Goal: Information Seeking & Learning: Check status

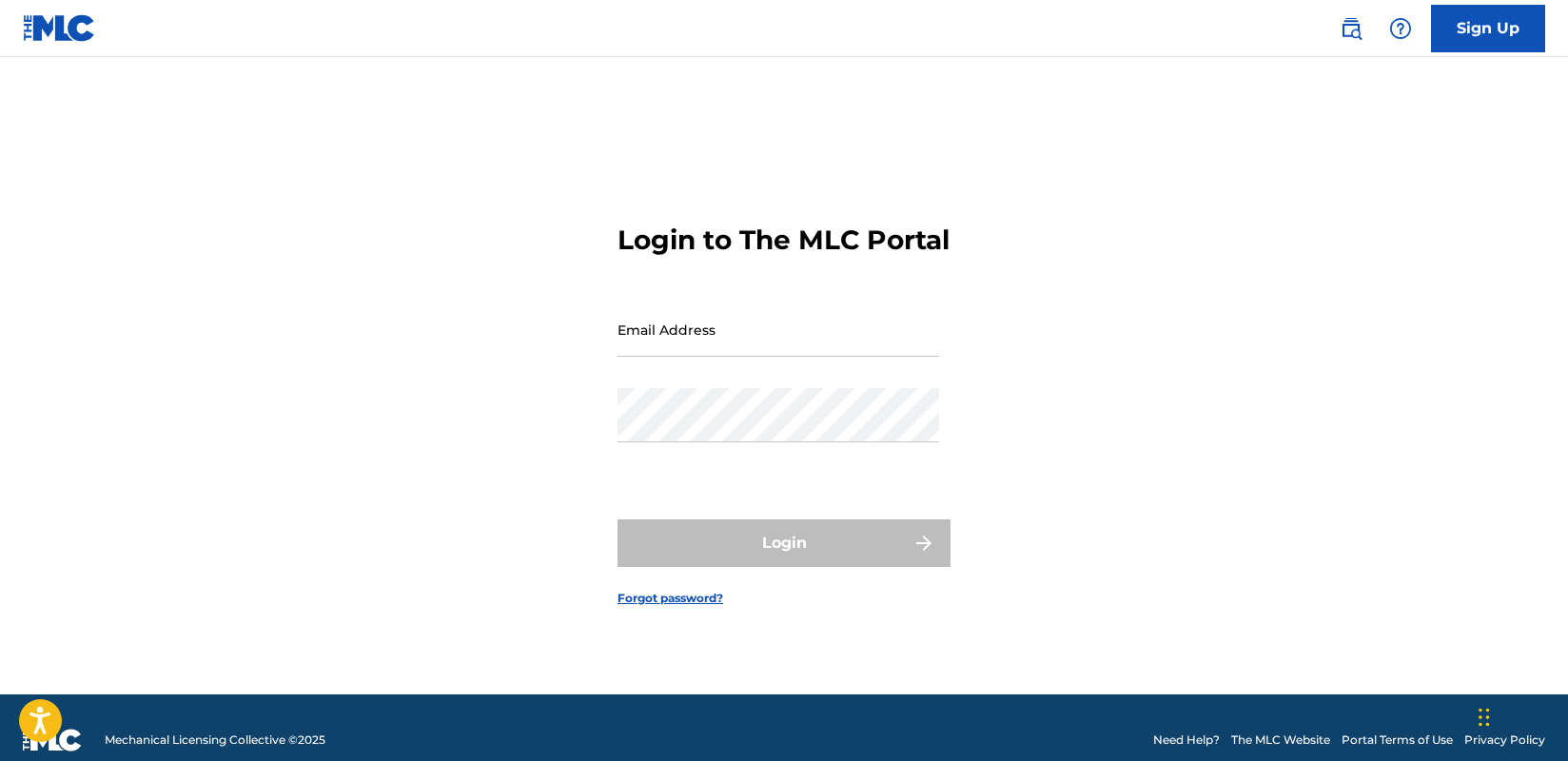
click at [623, 353] on input "Email Address" at bounding box center [778, 330] width 322 height 54
type input "[EMAIL_ADDRESS][DOMAIN_NAME]"
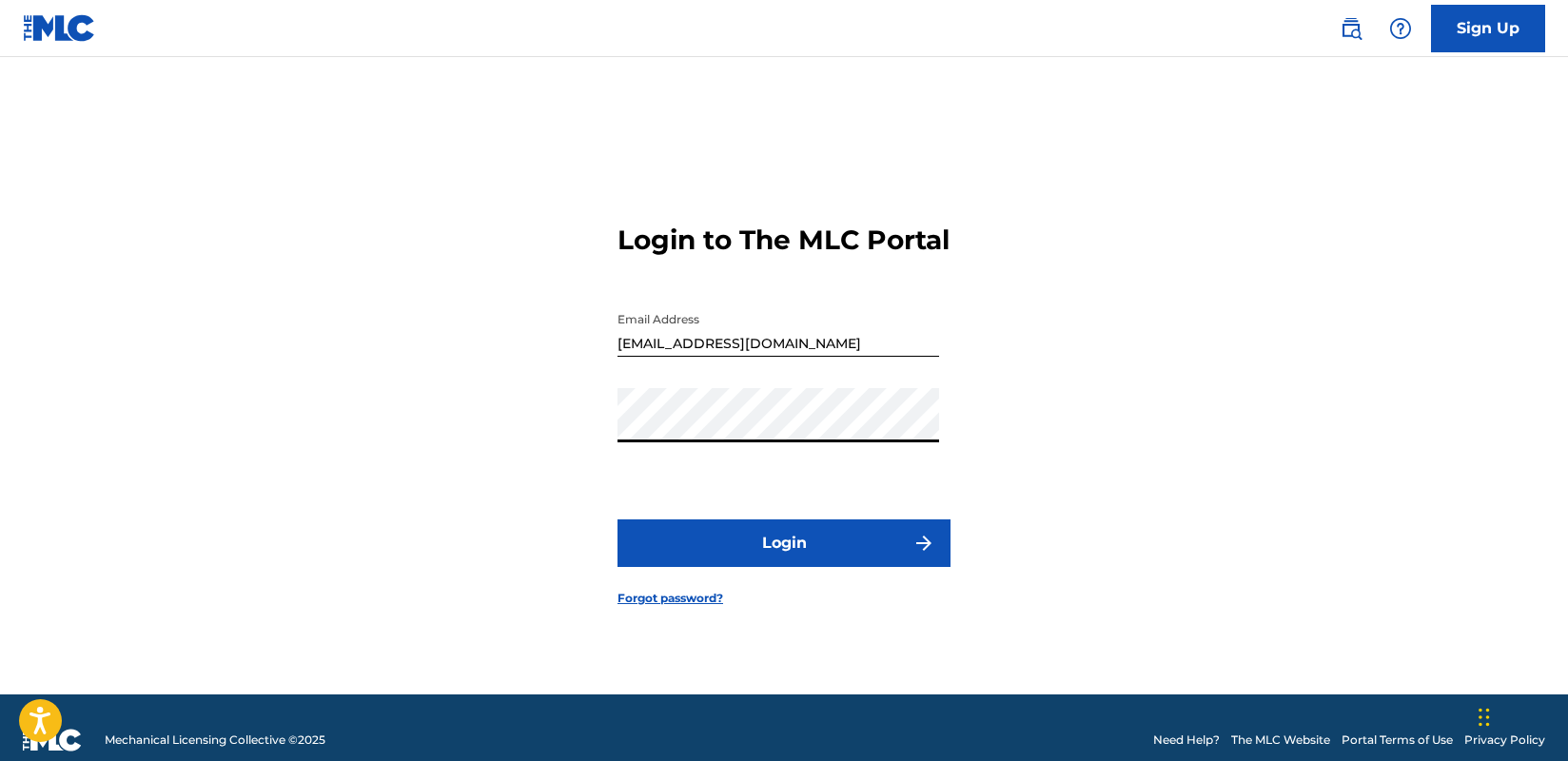
click at [771, 549] on button "Login" at bounding box center [784, 543] width 333 height 48
click at [713, 535] on button "Login" at bounding box center [784, 543] width 333 height 48
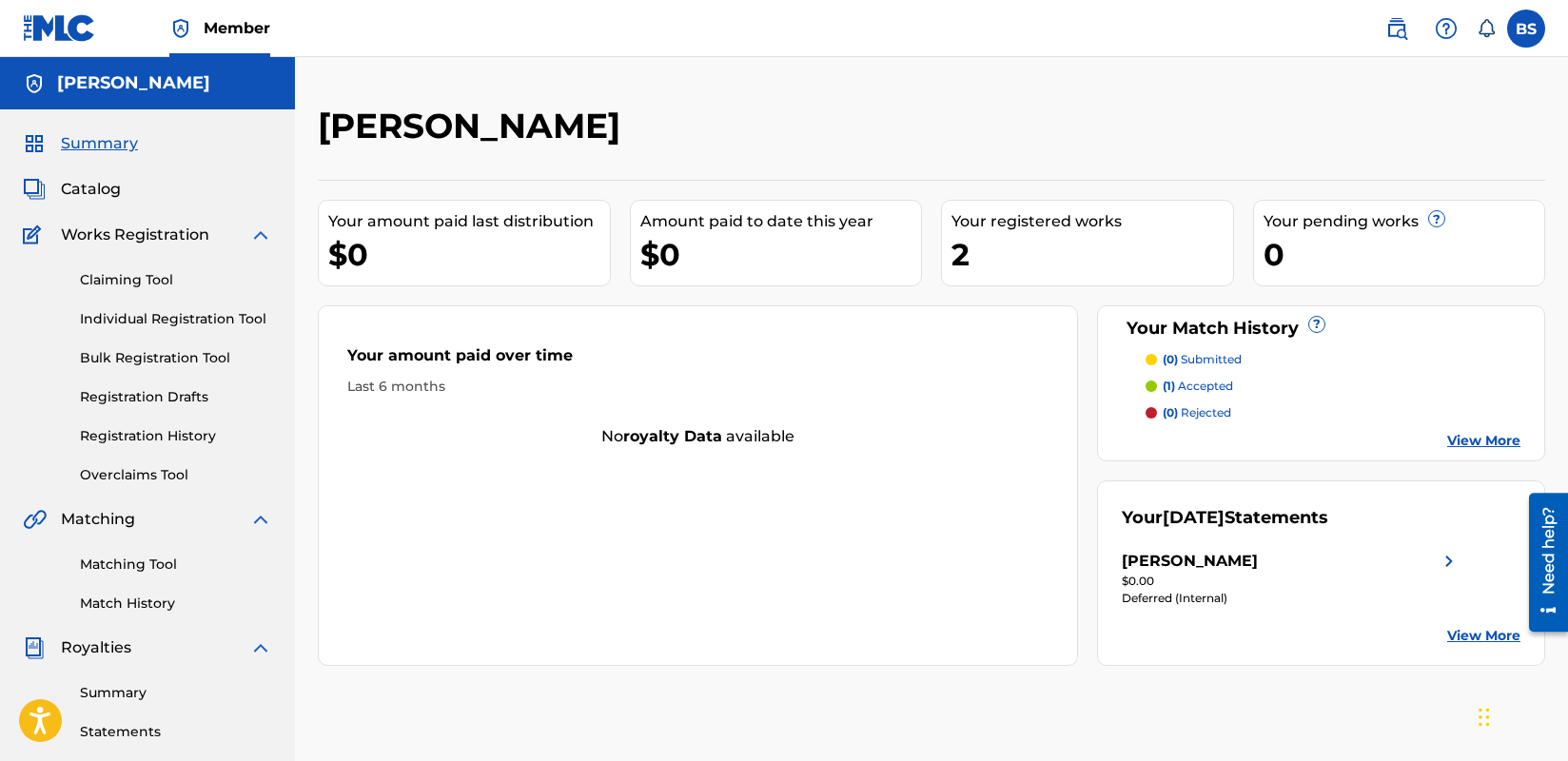
click at [1206, 382] on p "(1) accepted" at bounding box center [1198, 386] width 70 height 17
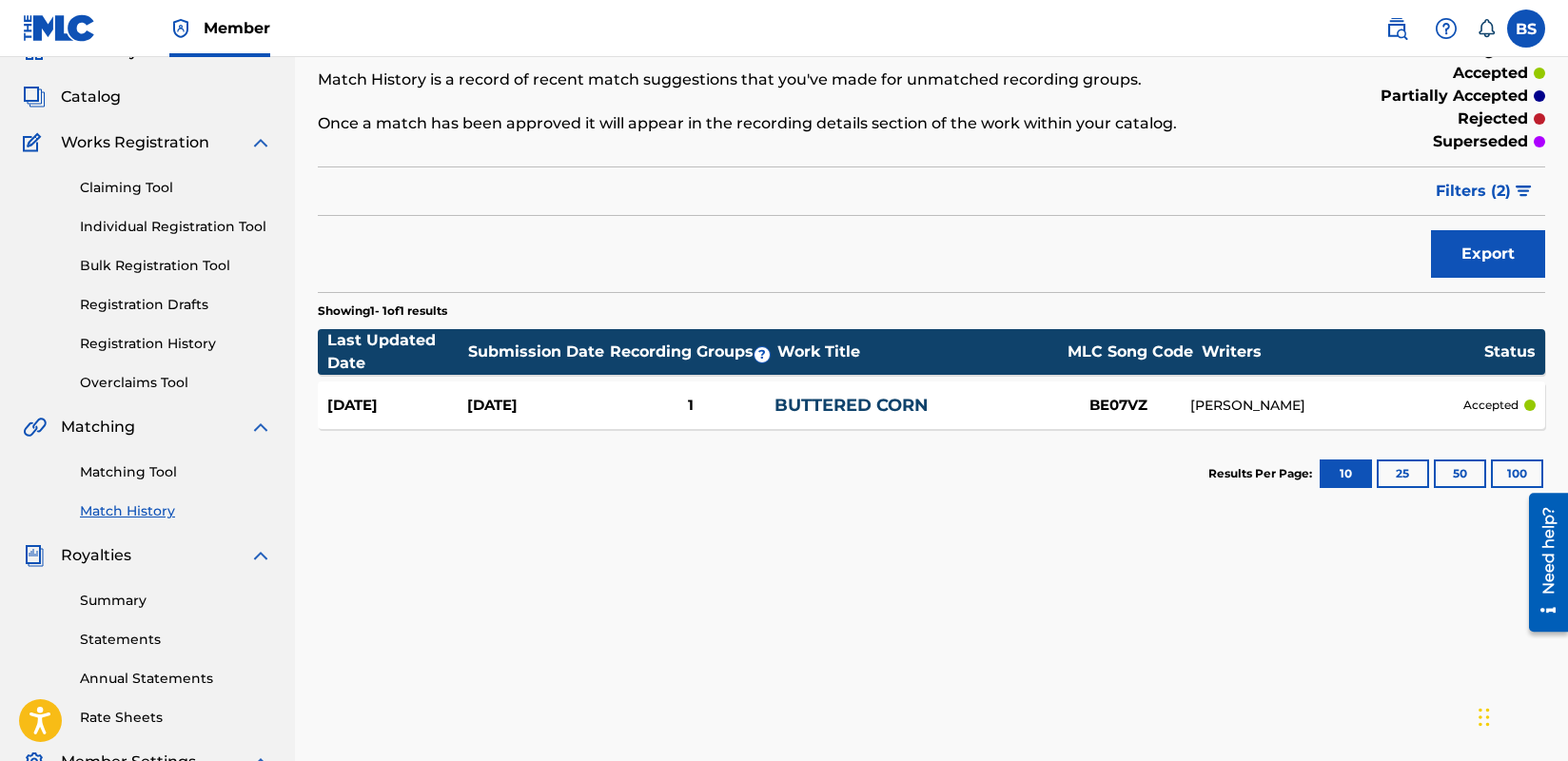
scroll to position [101, 0]
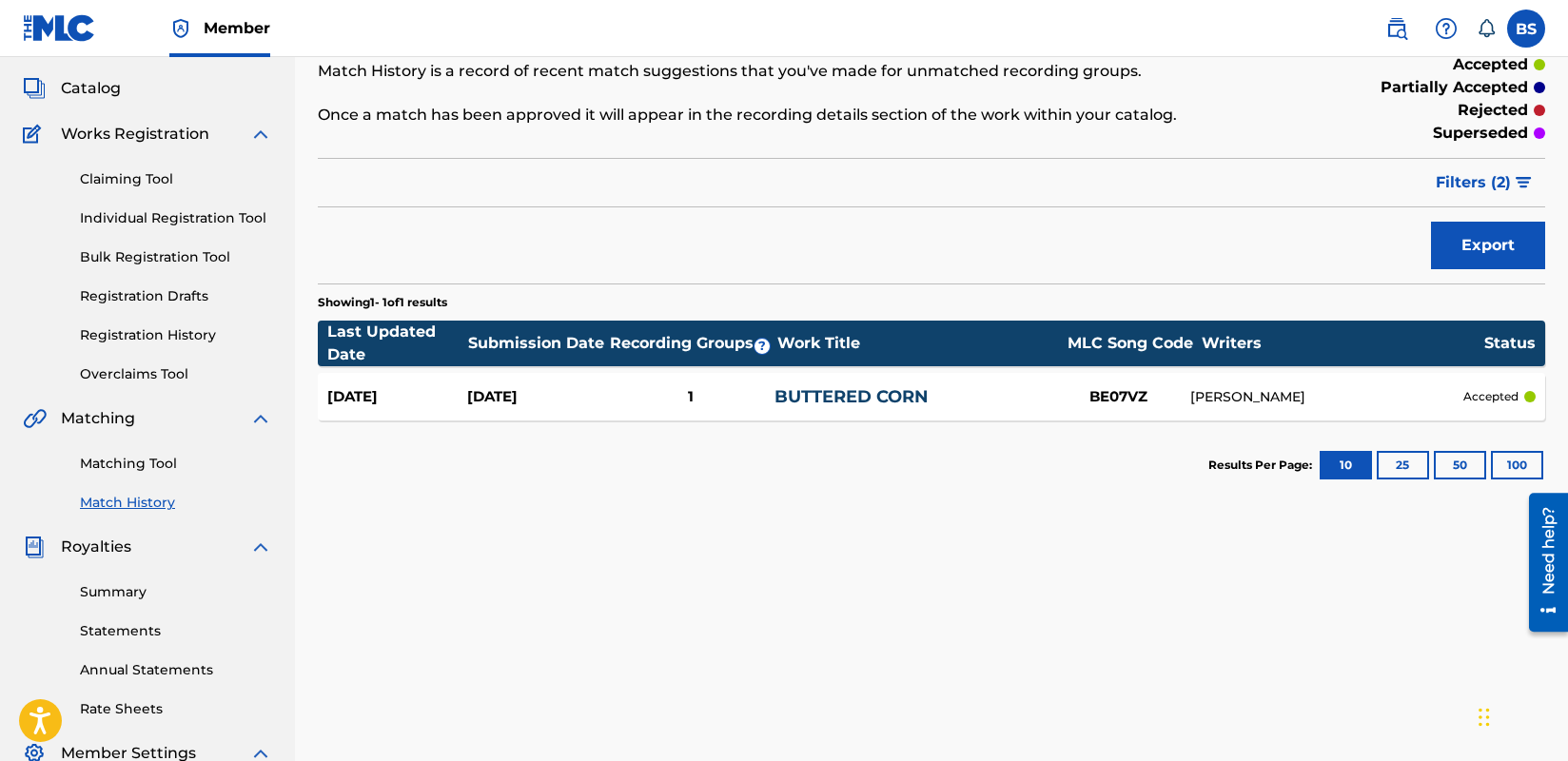
click at [160, 457] on link "Matching Tool" at bounding box center [176, 464] width 192 height 20
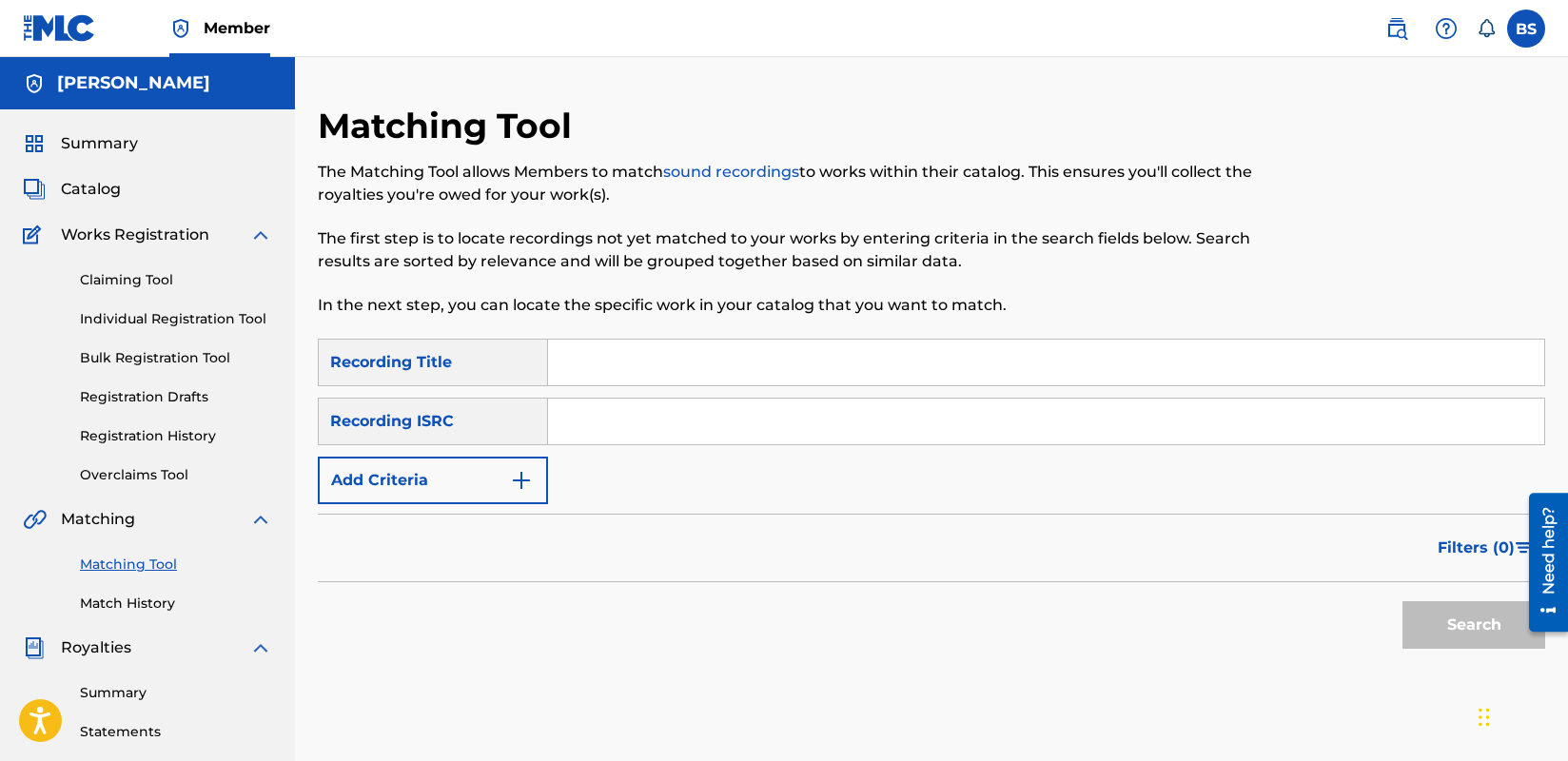
click at [132, 601] on link "Match History" at bounding box center [176, 604] width 192 height 20
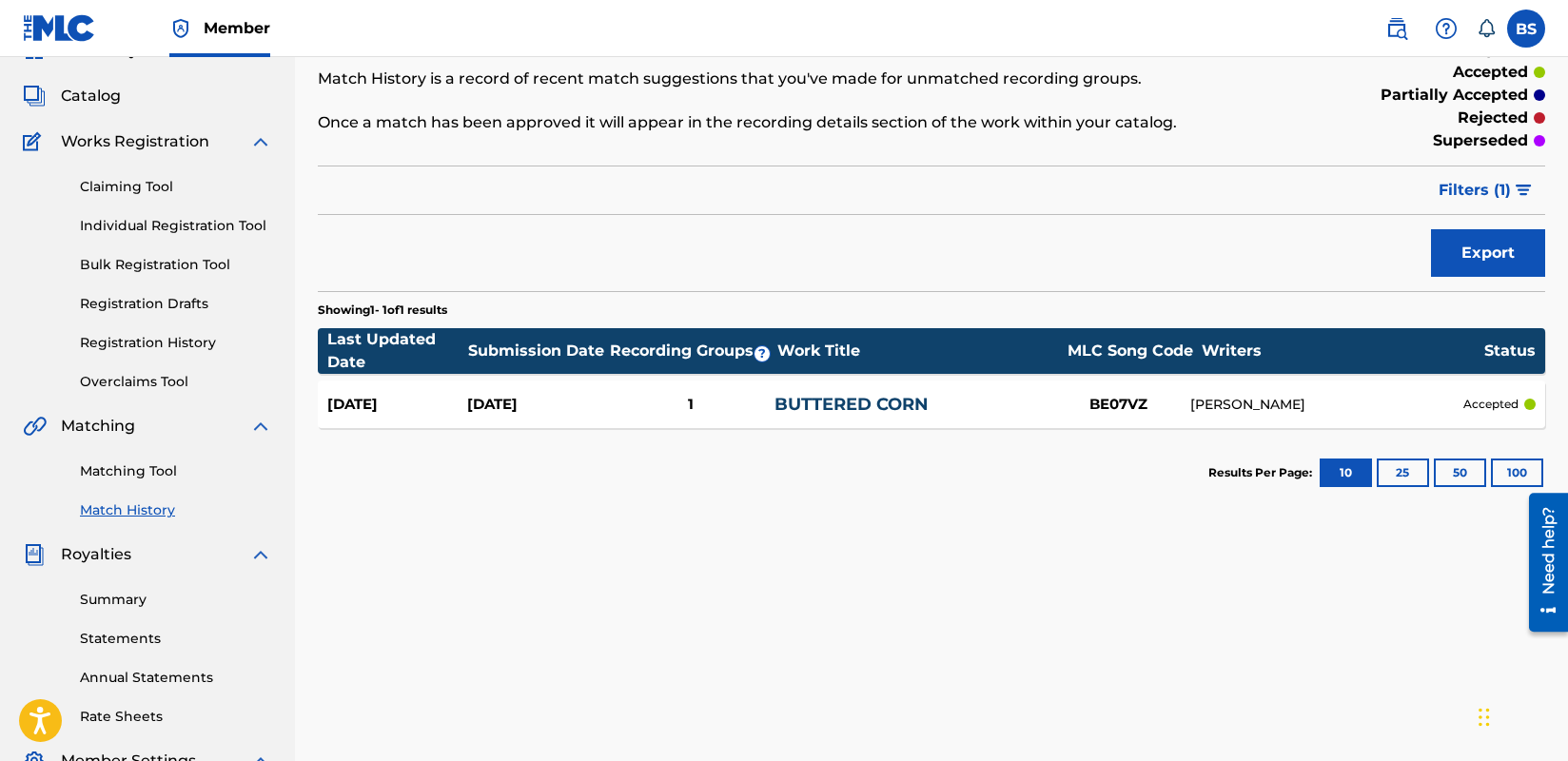
scroll to position [144, 0]
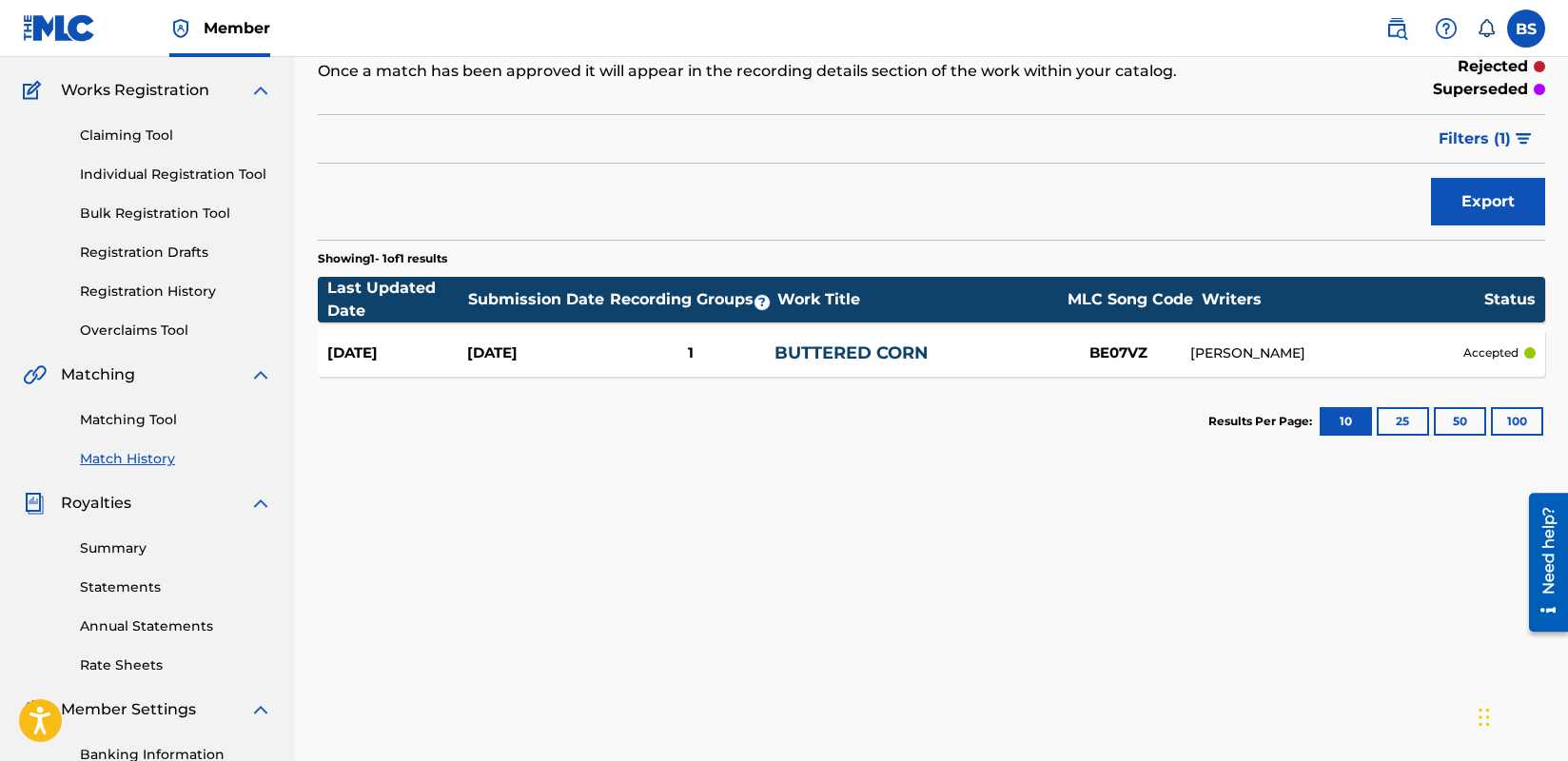
click at [1232, 350] on div "[PERSON_NAME]" at bounding box center [1327, 353] width 273 height 20
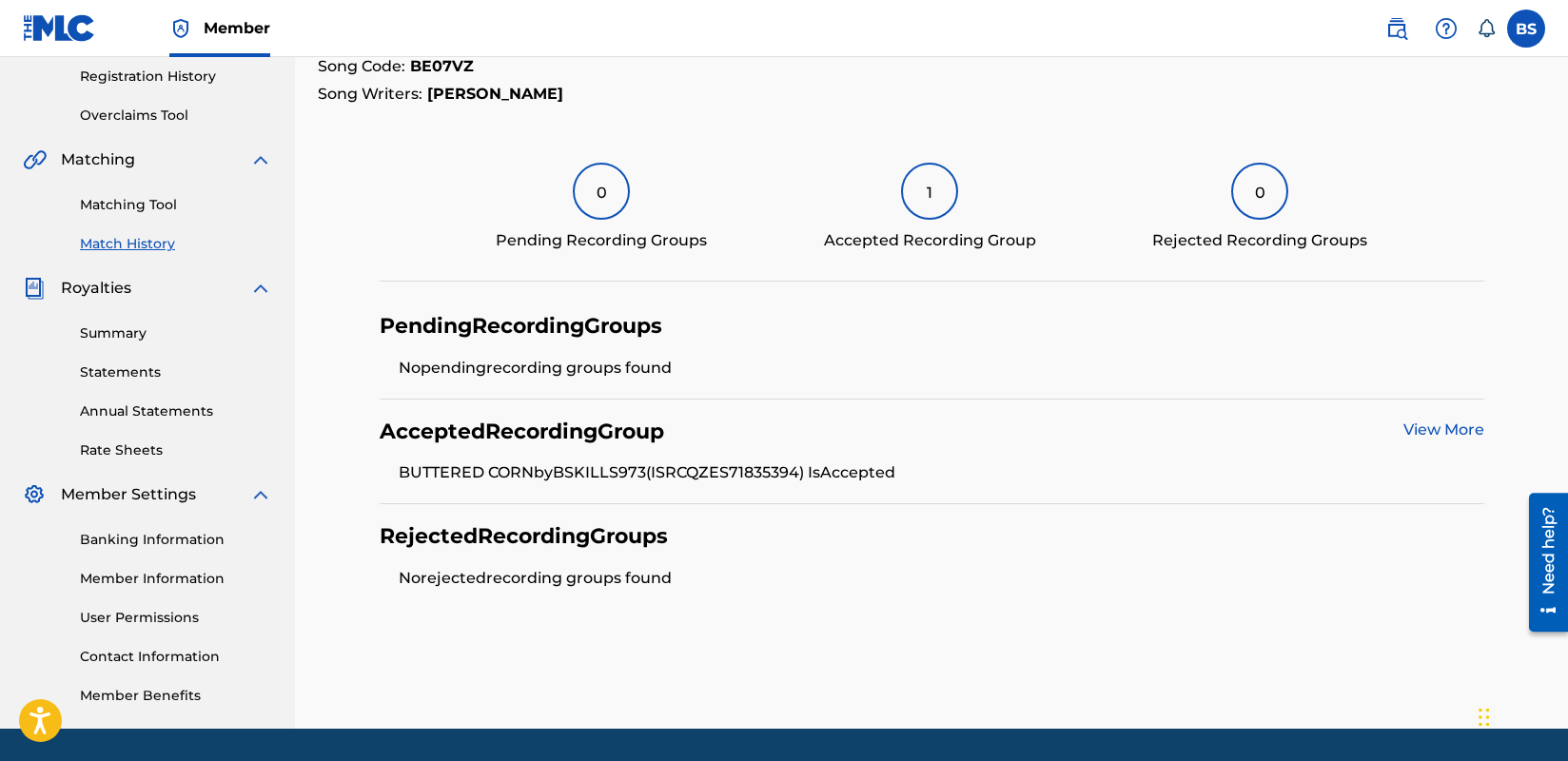
scroll to position [379, 0]
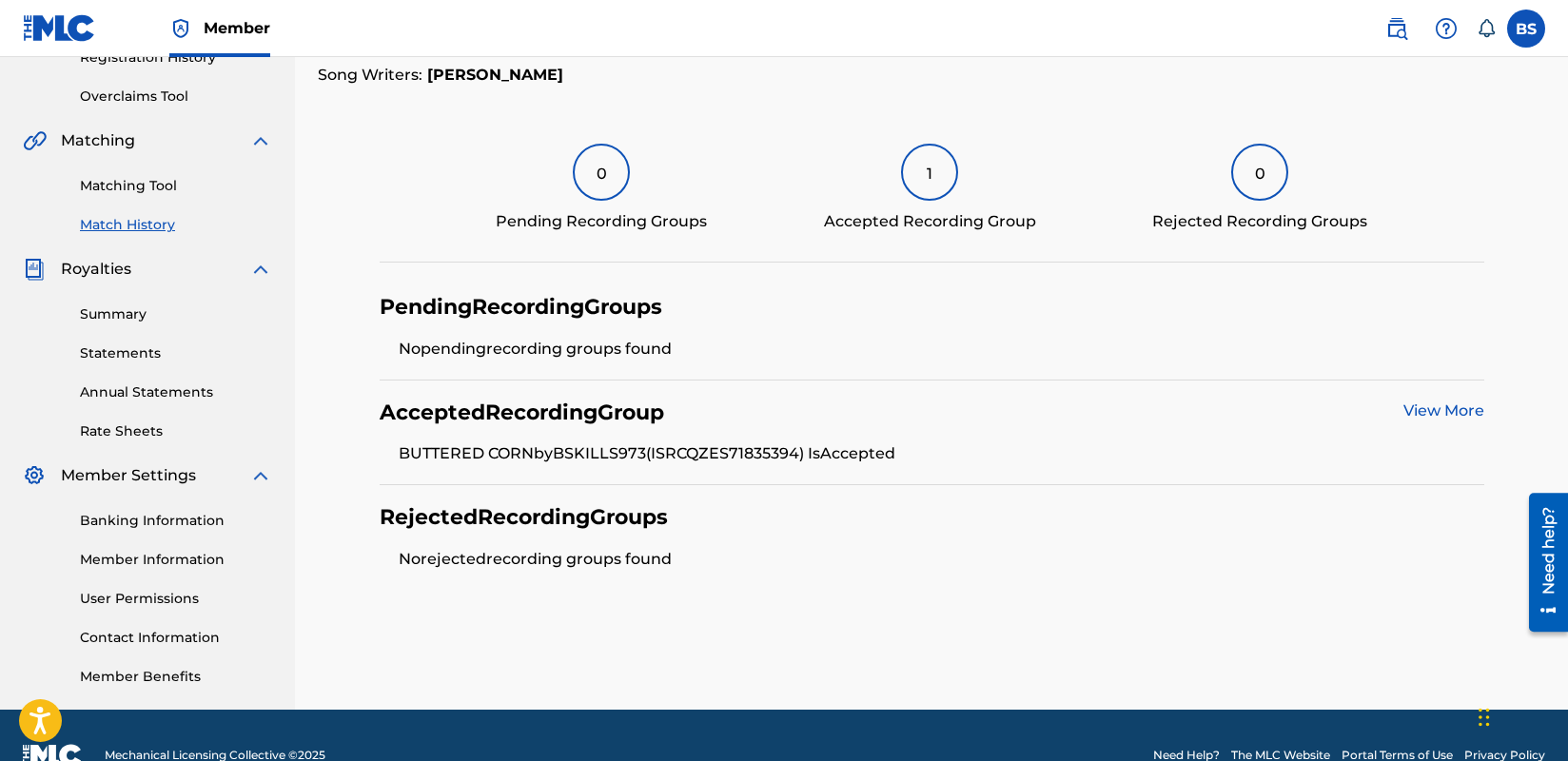
click at [1426, 409] on link "View More" at bounding box center [1444, 411] width 81 height 18
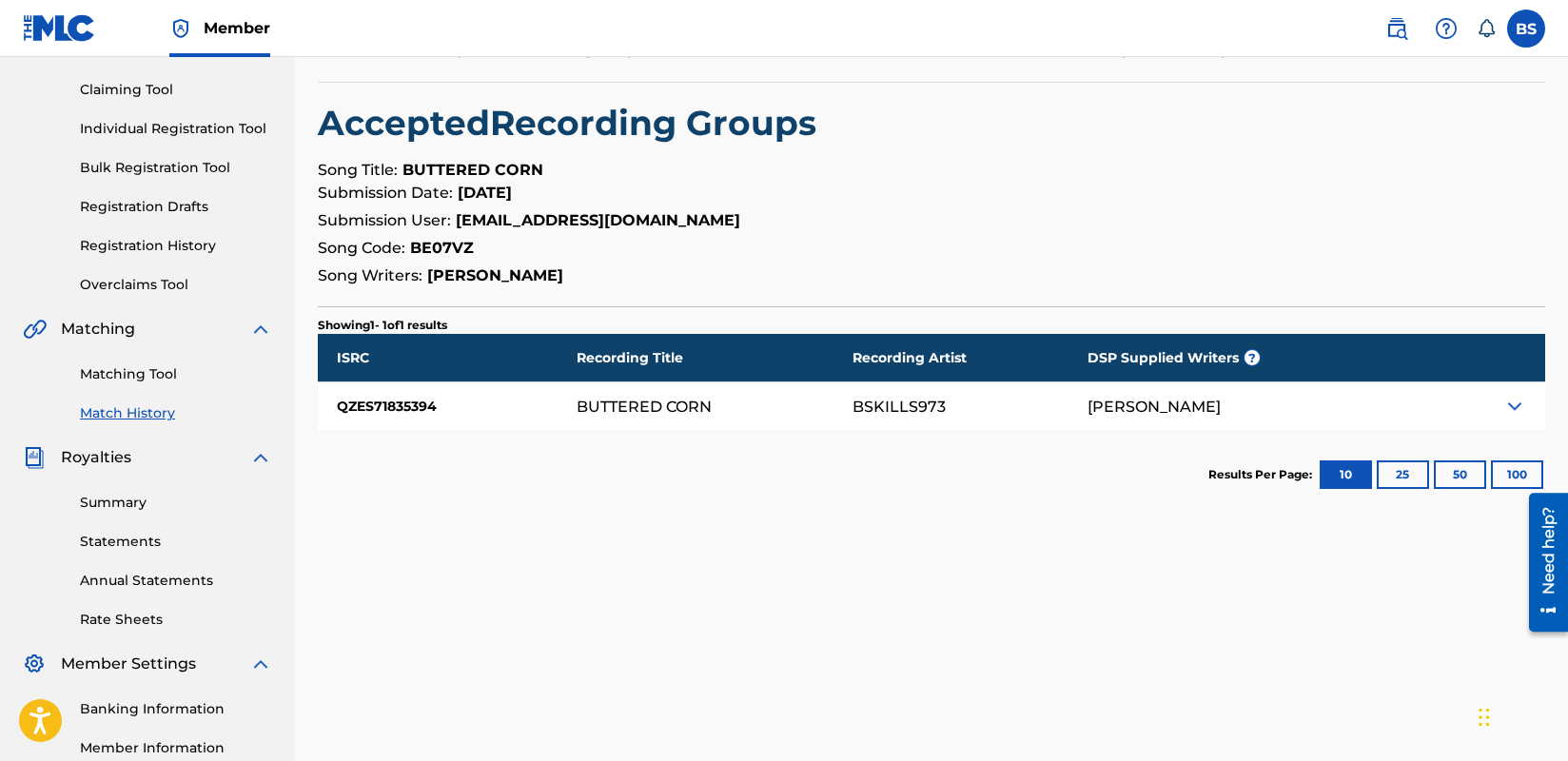
scroll to position [191, 0]
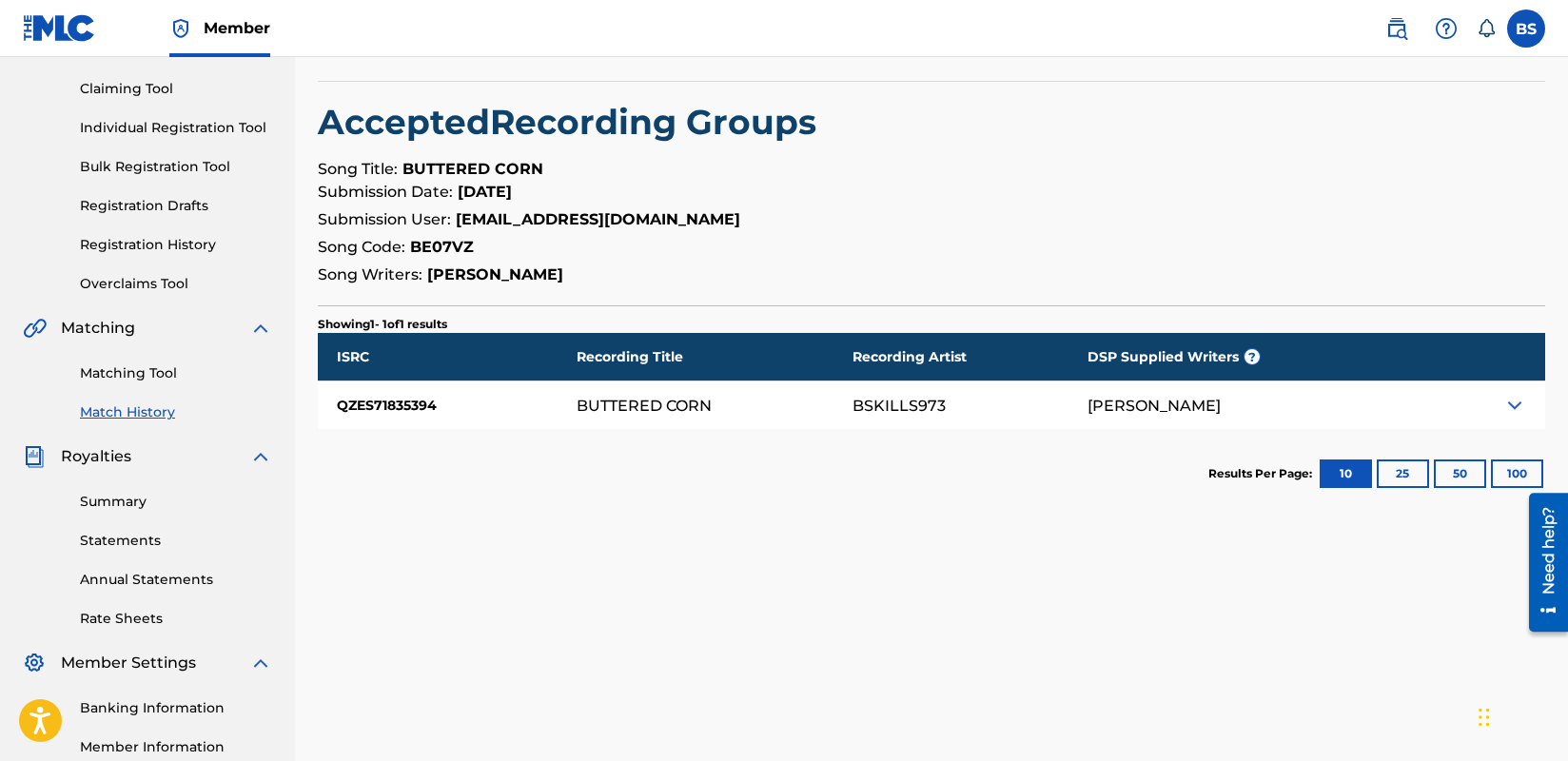
click at [1525, 402] on img at bounding box center [1515, 405] width 23 height 23
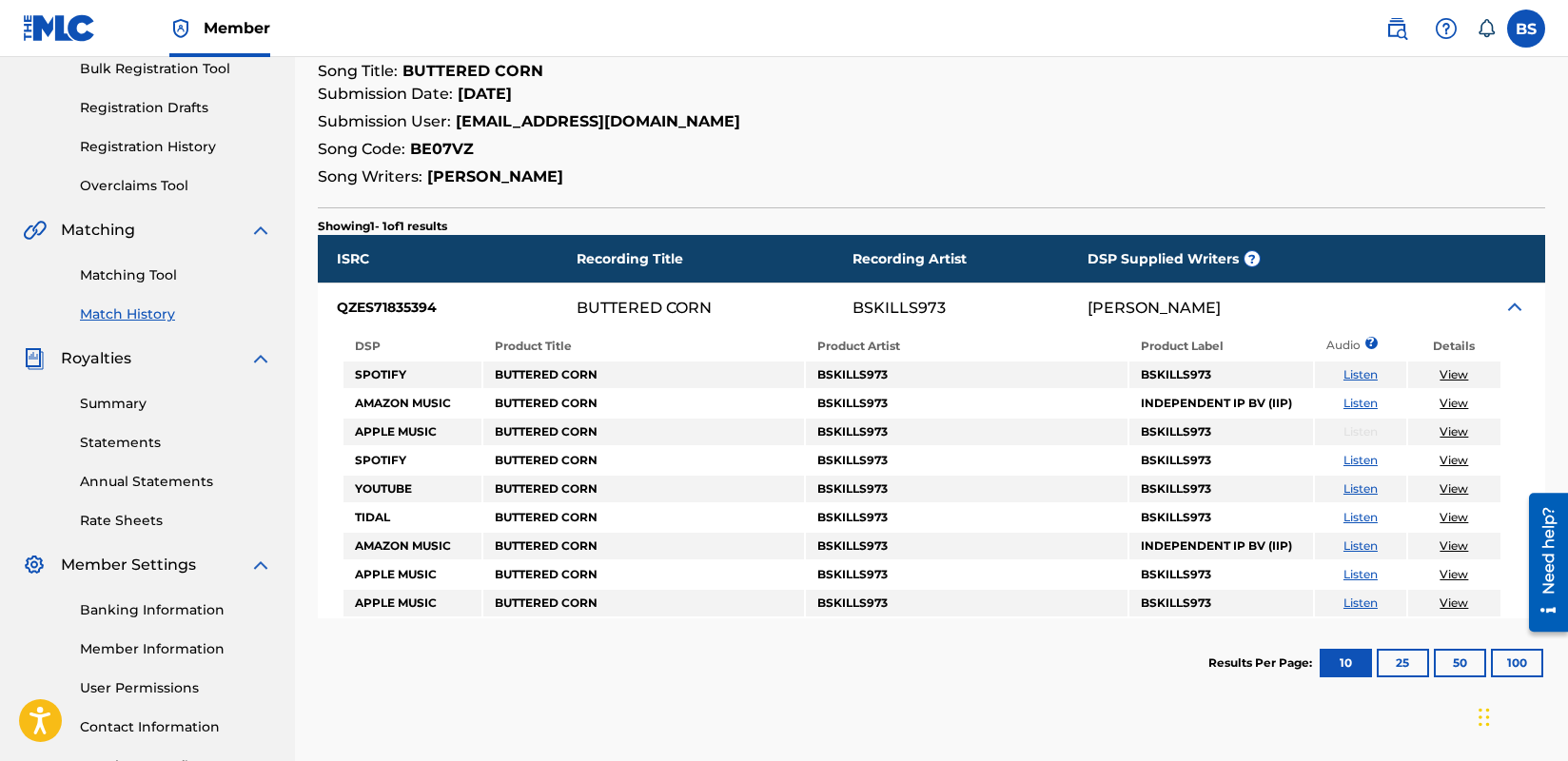
scroll to position [317, 0]
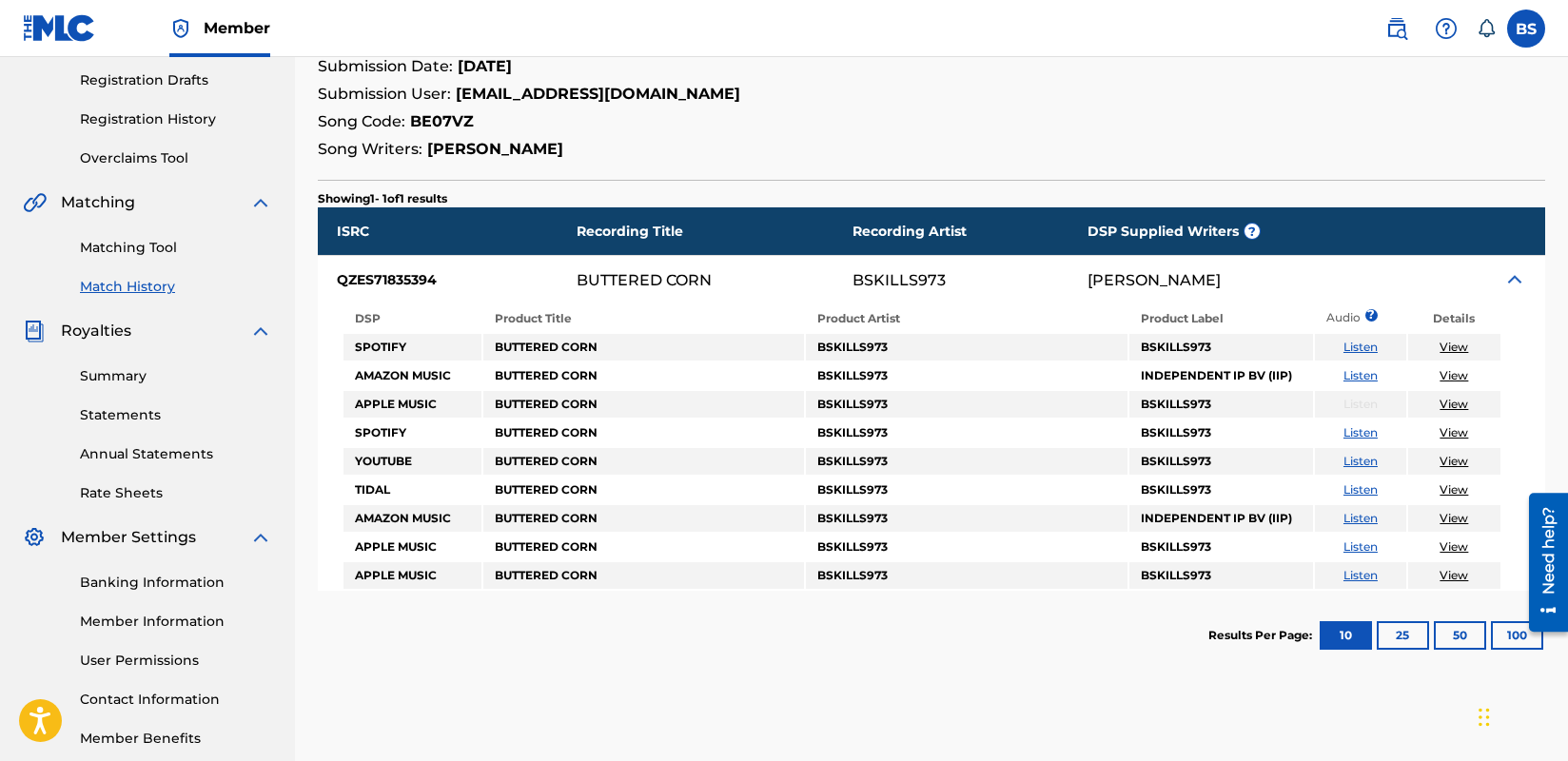
click at [1508, 628] on button "100" at bounding box center [1517, 635] width 52 height 29
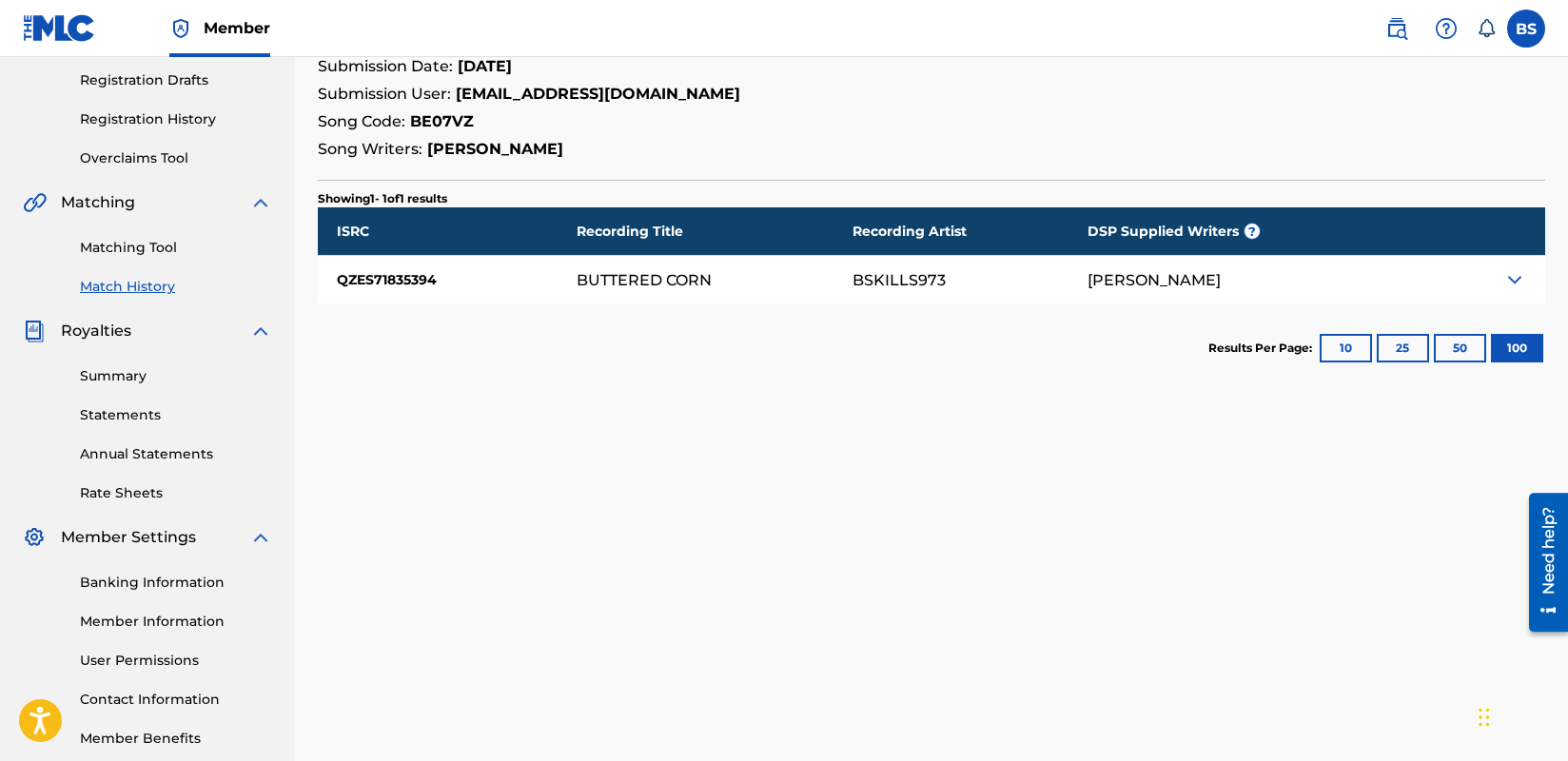
click at [1510, 283] on img at bounding box center [1515, 279] width 23 height 23
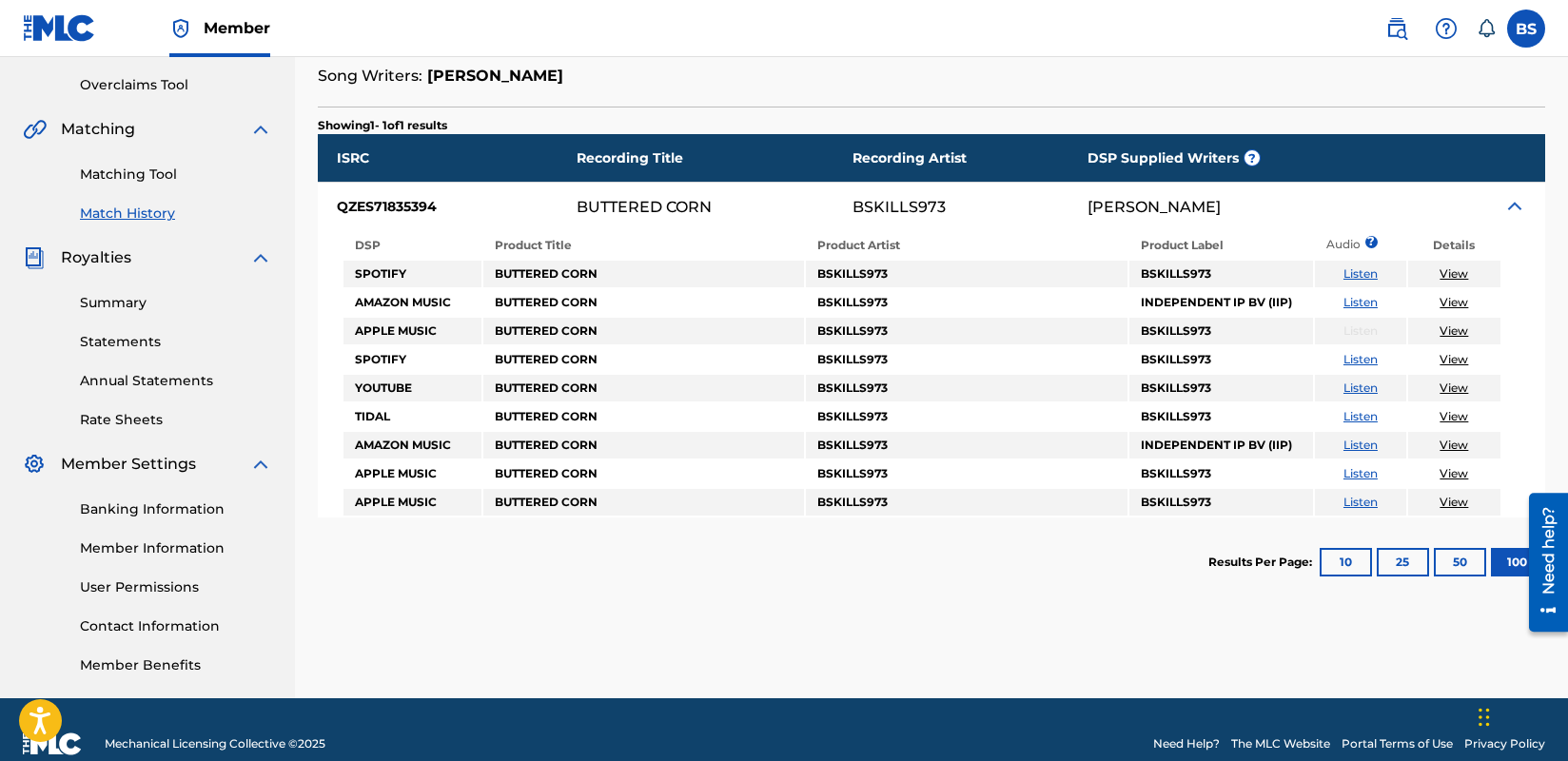
scroll to position [393, 0]
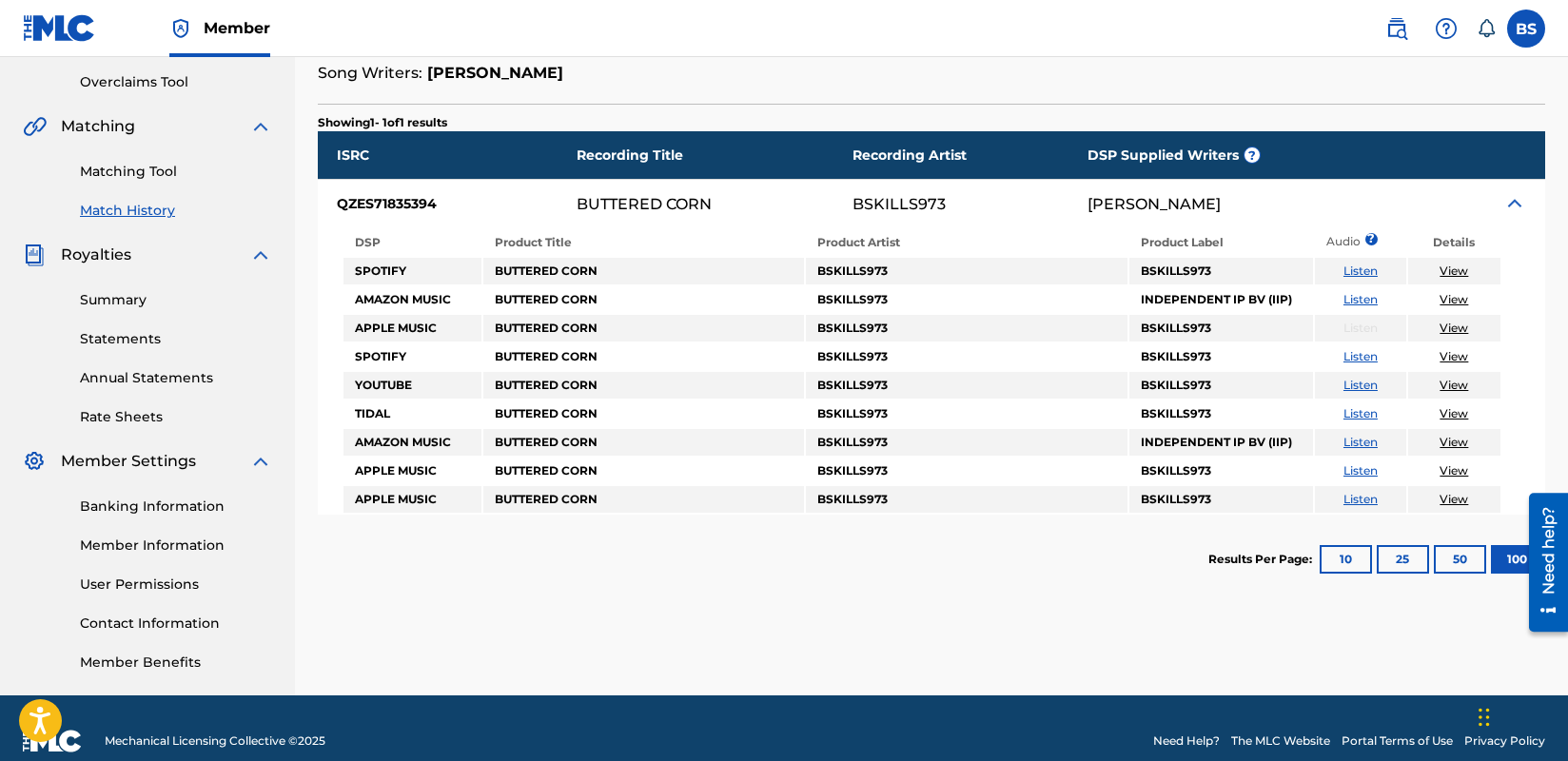
click at [1451, 265] on link "View" at bounding box center [1454, 270] width 29 height 14
click at [128, 298] on link "Summary" at bounding box center [176, 300] width 192 height 20
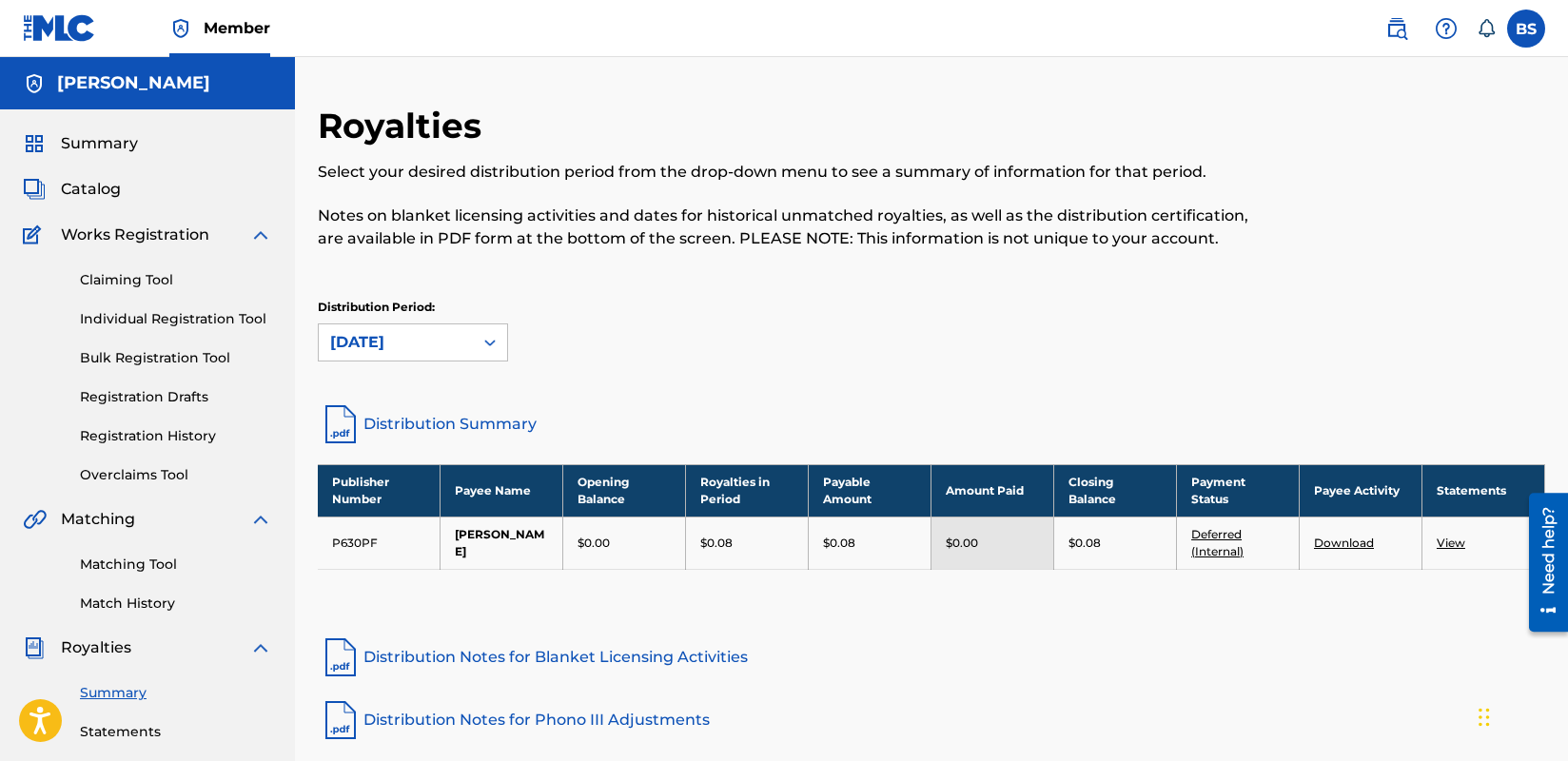
click at [1463, 538] on link "View" at bounding box center [1451, 542] width 29 height 14
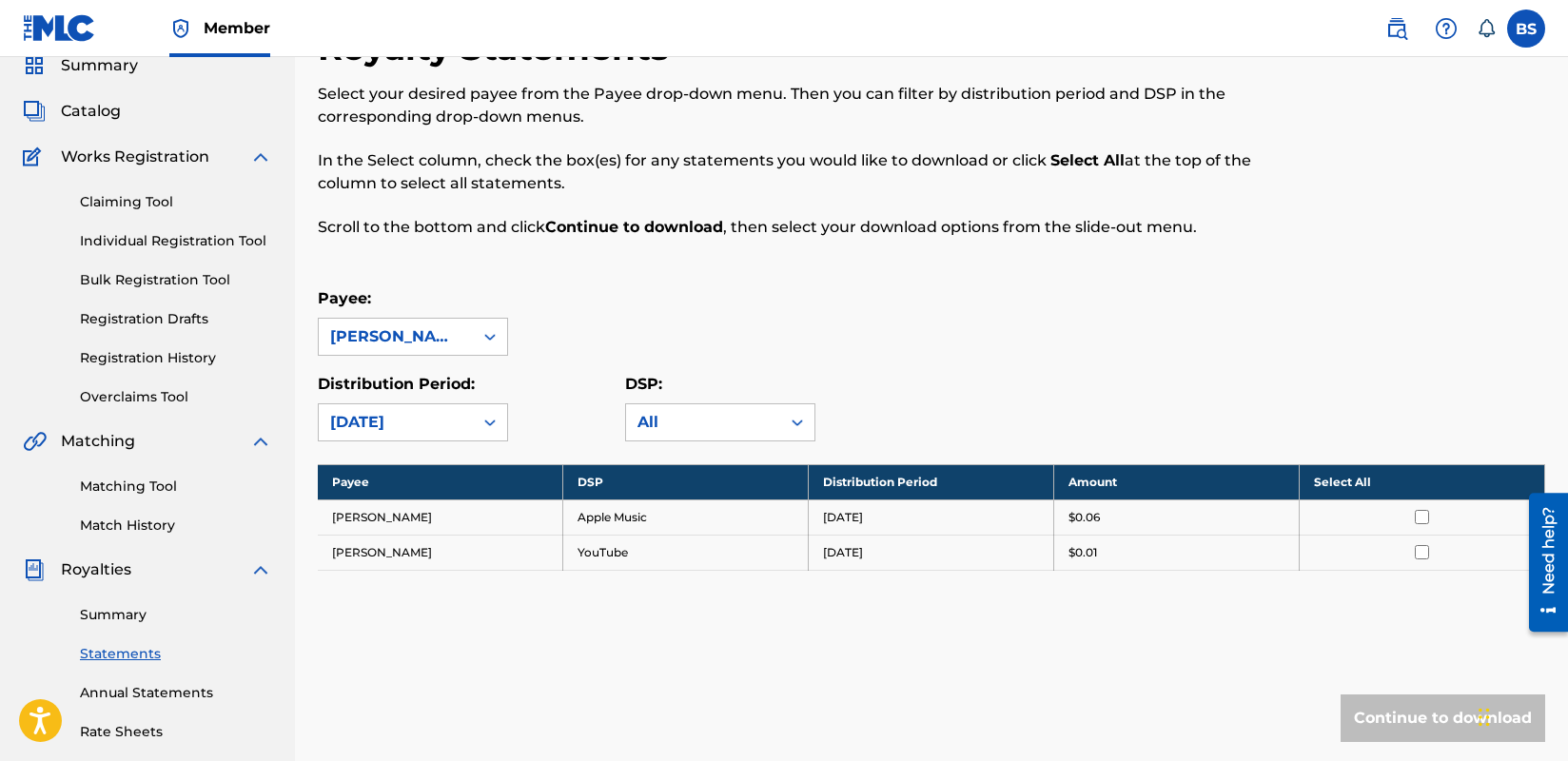
scroll to position [67, 0]
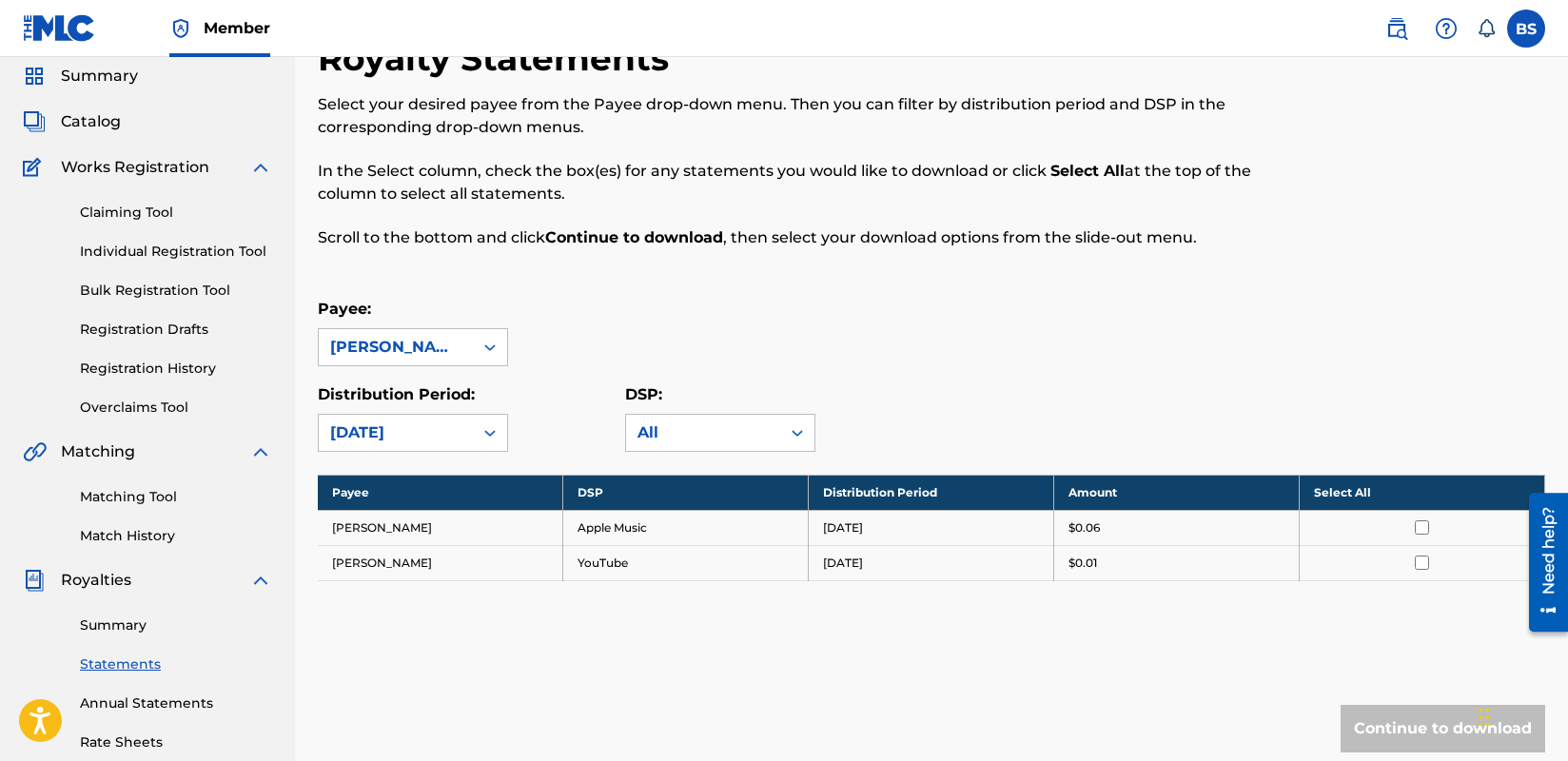
click at [89, 108] on div "Summary Catalog Works Registration Claiming Tool Individual Registration Tool B…" at bounding box center [147, 530] width 295 height 979
click at [88, 119] on span "Catalog" at bounding box center [91, 122] width 60 height 23
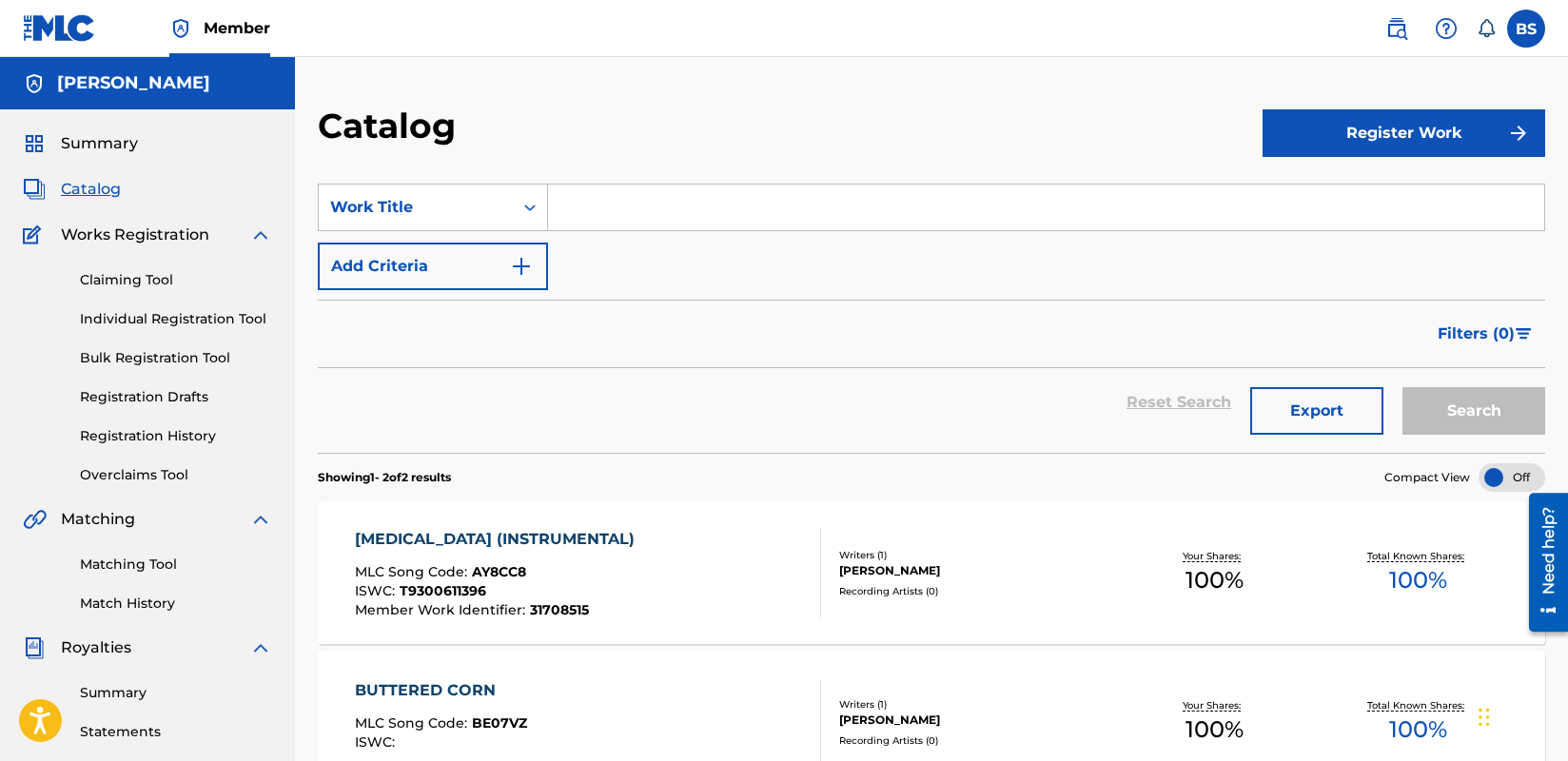
click at [151, 431] on link "Registration History" at bounding box center [176, 436] width 192 height 20
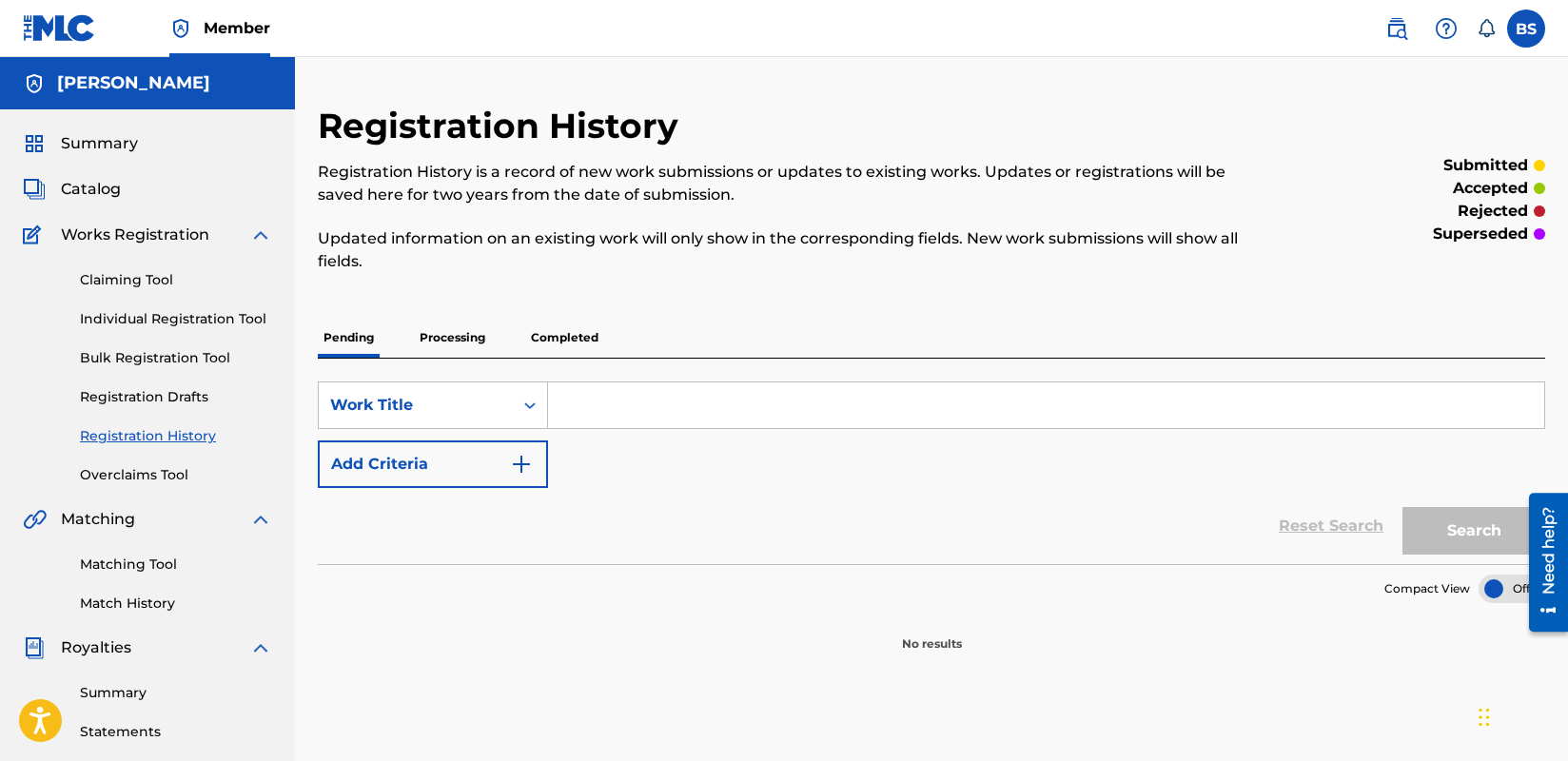
click at [551, 333] on p "Completed" at bounding box center [565, 337] width 79 height 40
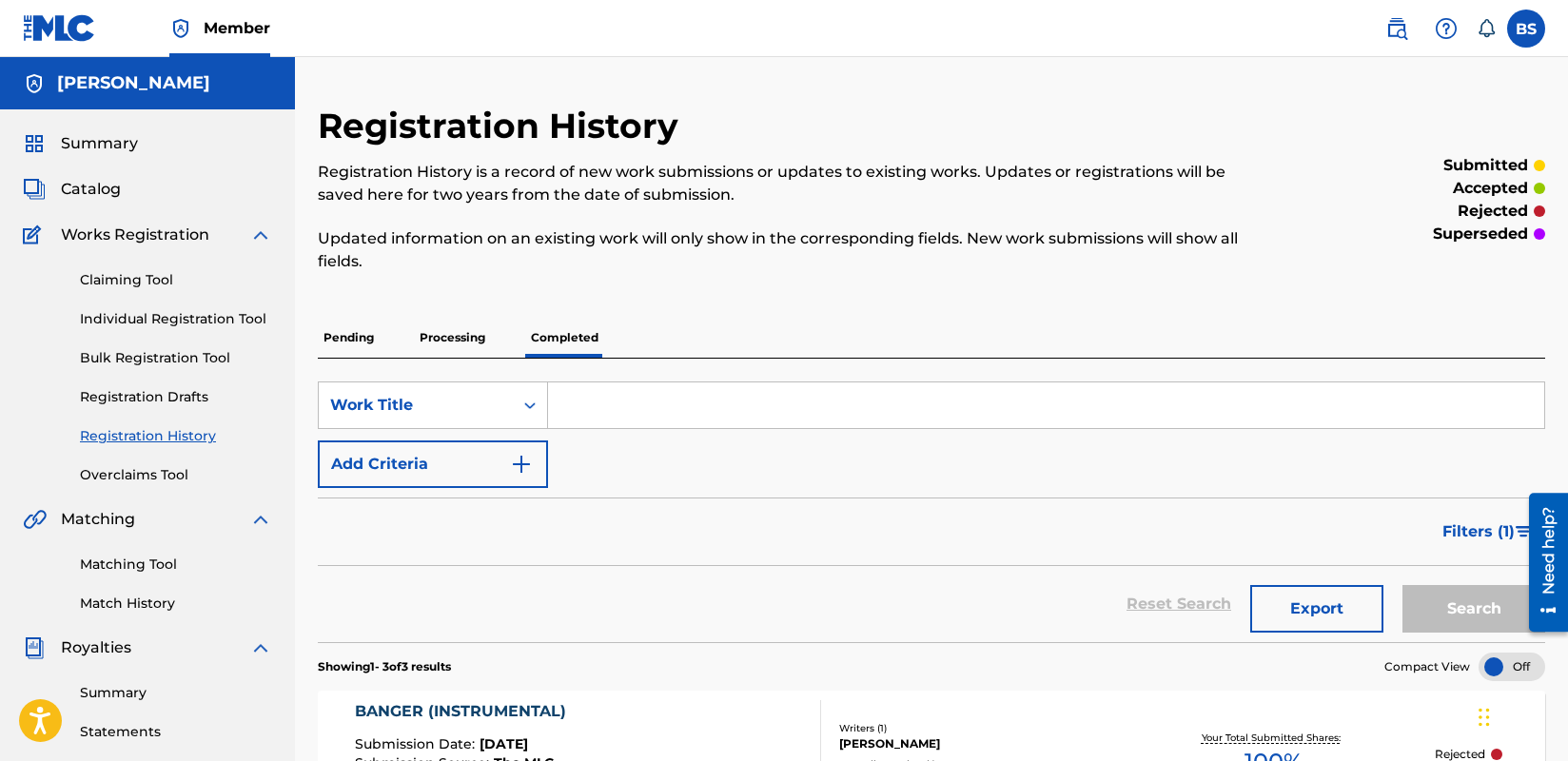
click at [258, 234] on img at bounding box center [260, 235] width 23 height 23
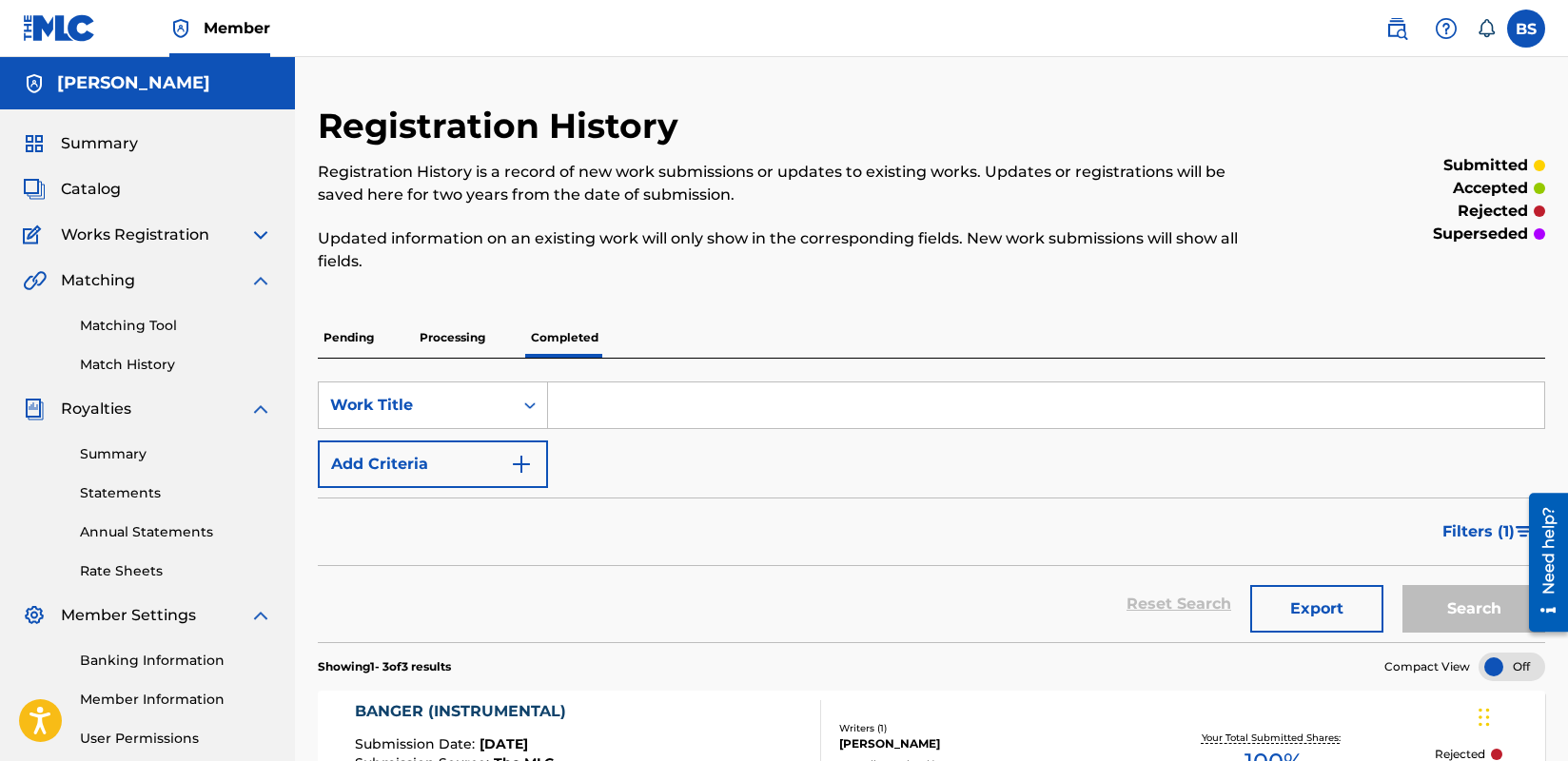
click at [116, 489] on link "Statements" at bounding box center [176, 493] width 192 height 20
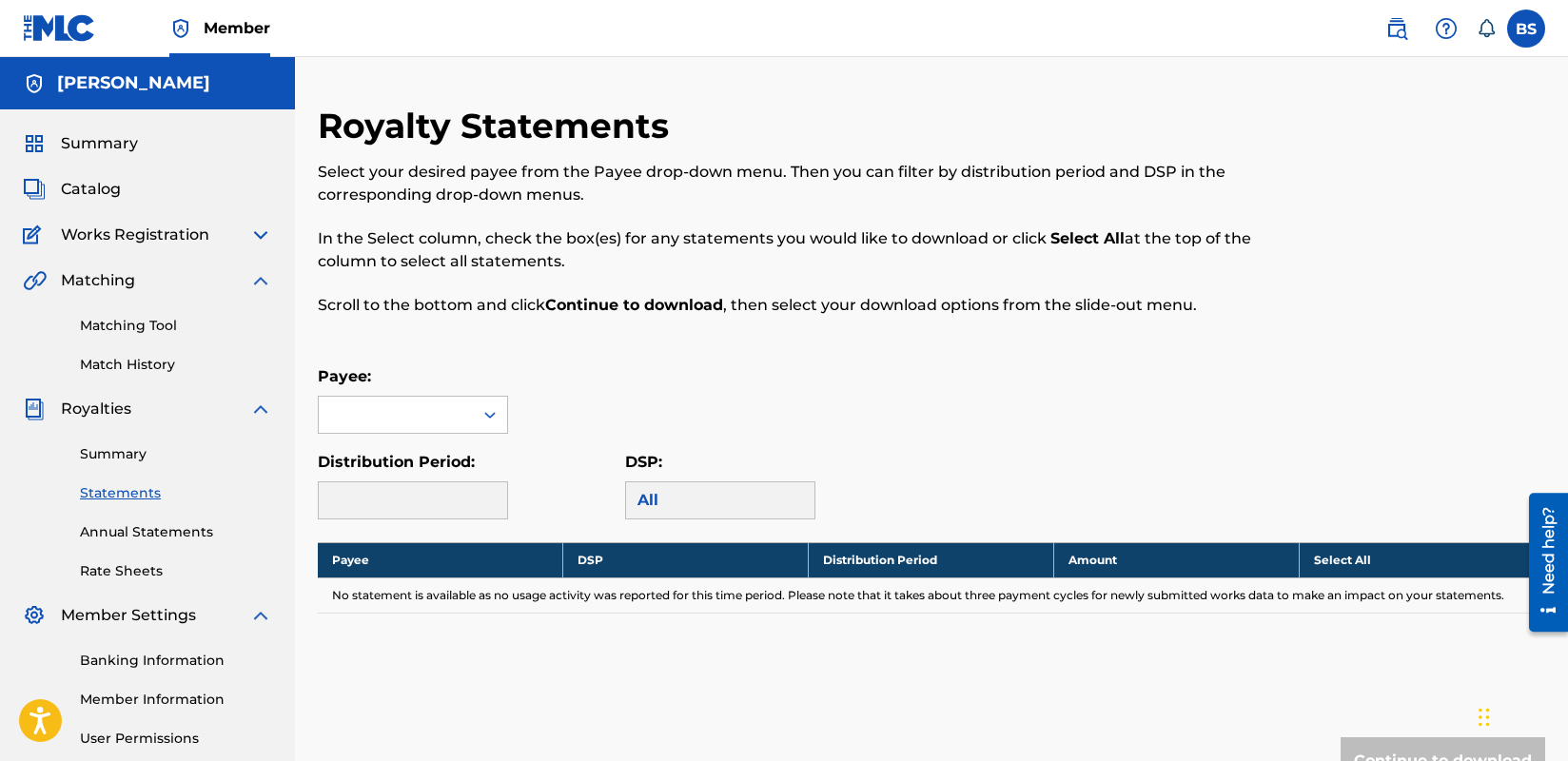
click at [132, 453] on link "Summary" at bounding box center [176, 454] width 192 height 20
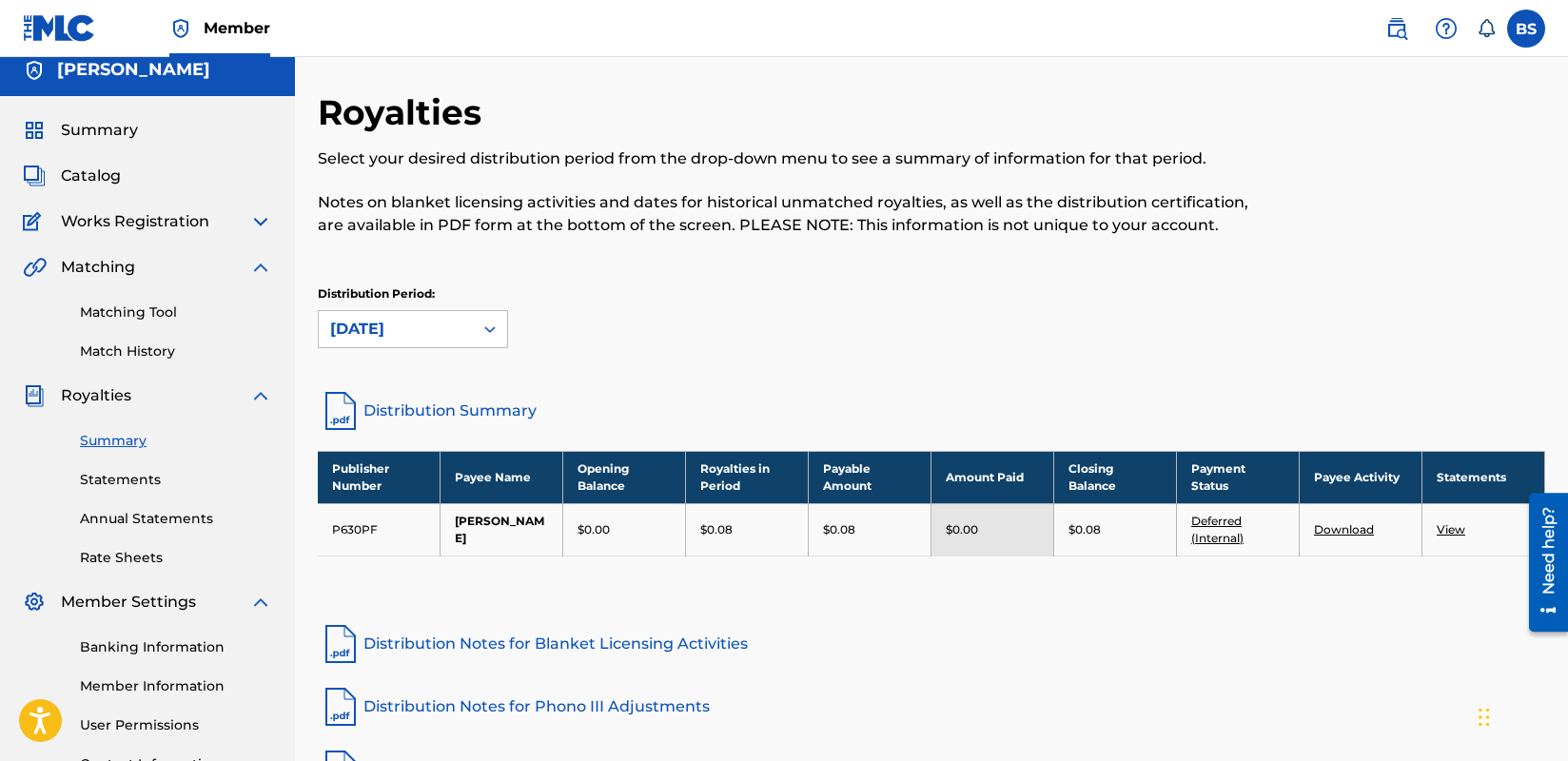
scroll to position [10, 0]
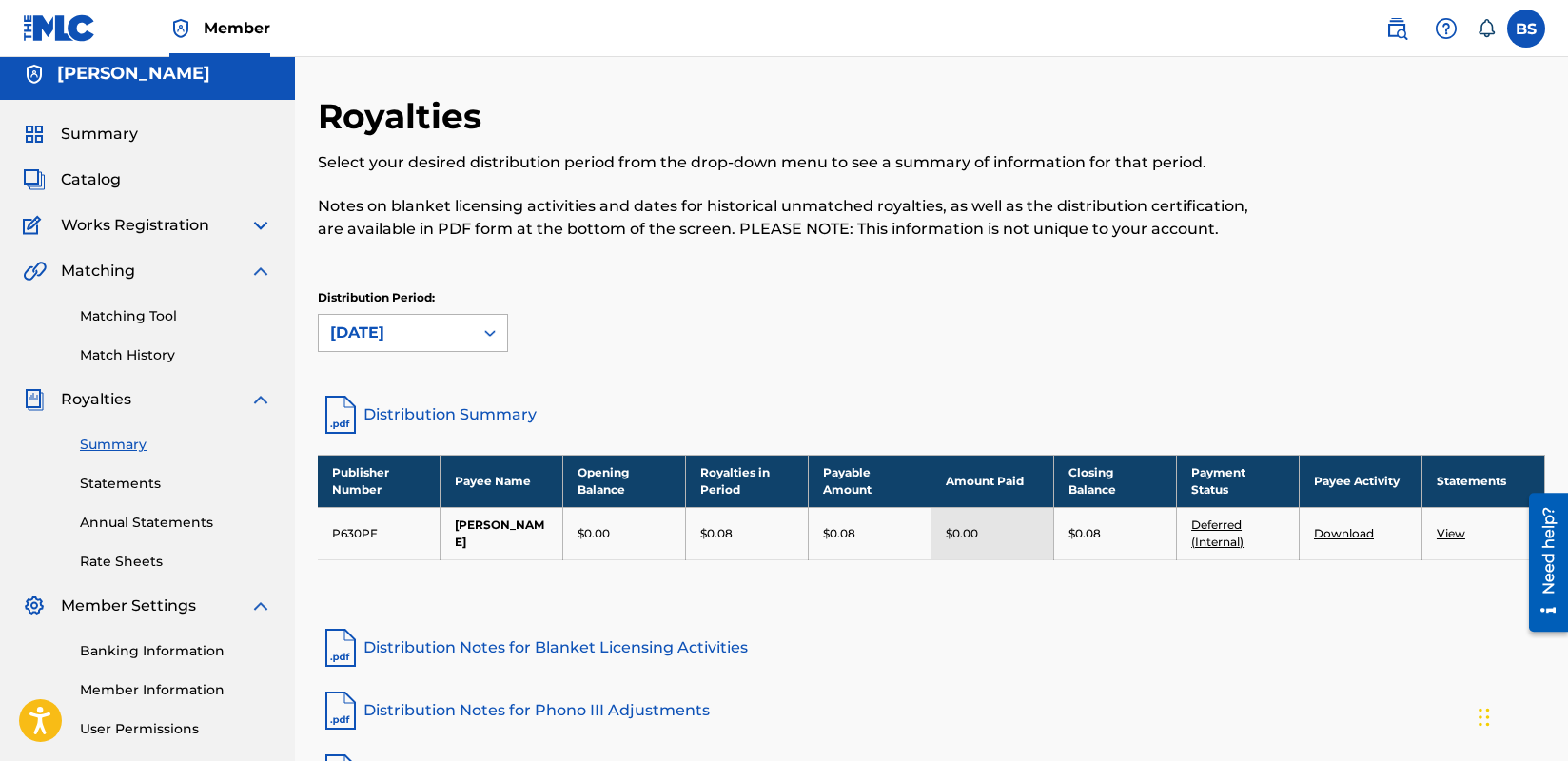
click at [487, 324] on icon at bounding box center [489, 333] width 19 height 19
click at [492, 320] on div at bounding box center [490, 333] width 35 height 35
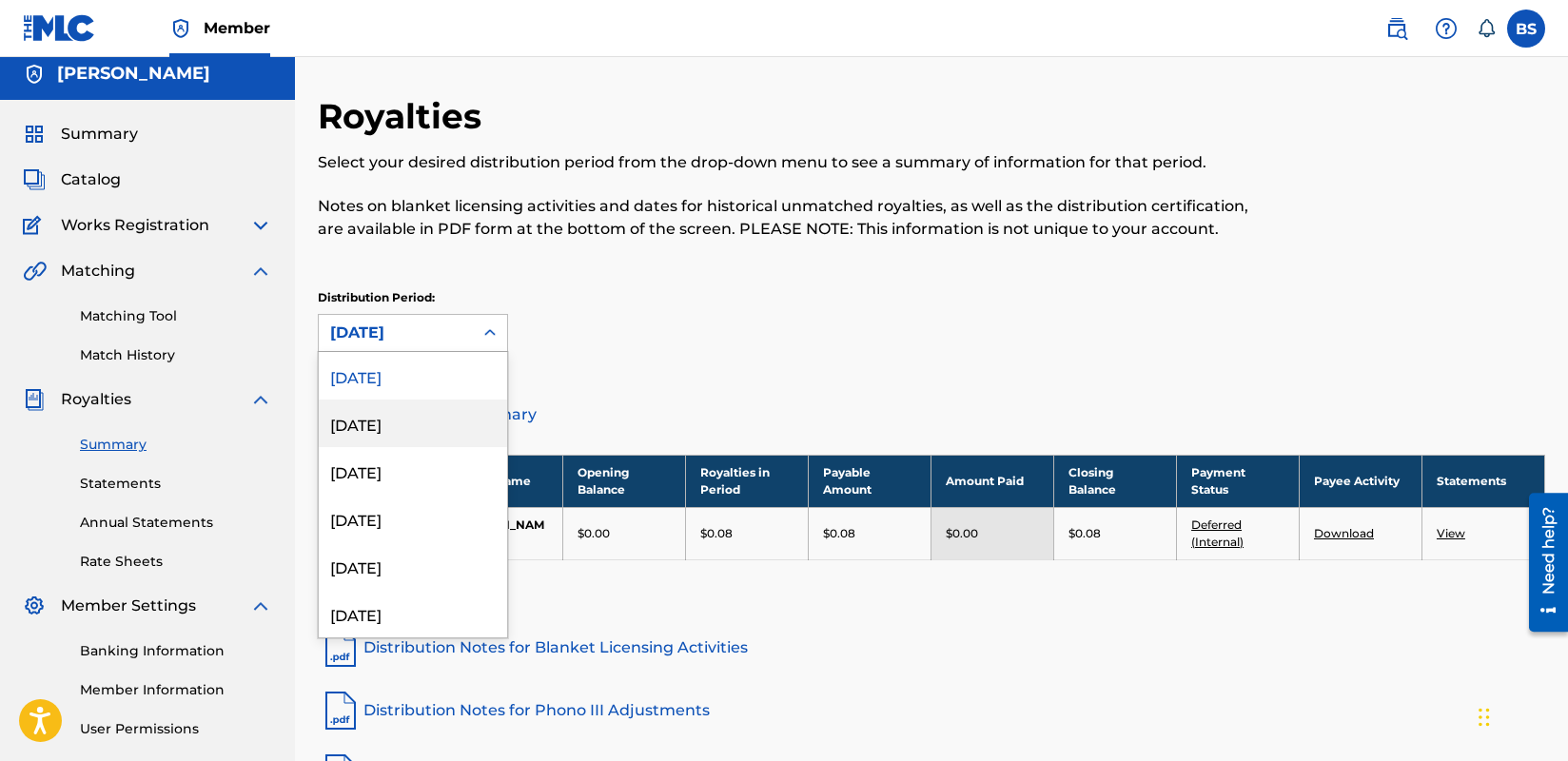
click at [408, 419] on div "[DATE]" at bounding box center [413, 424] width 188 height 48
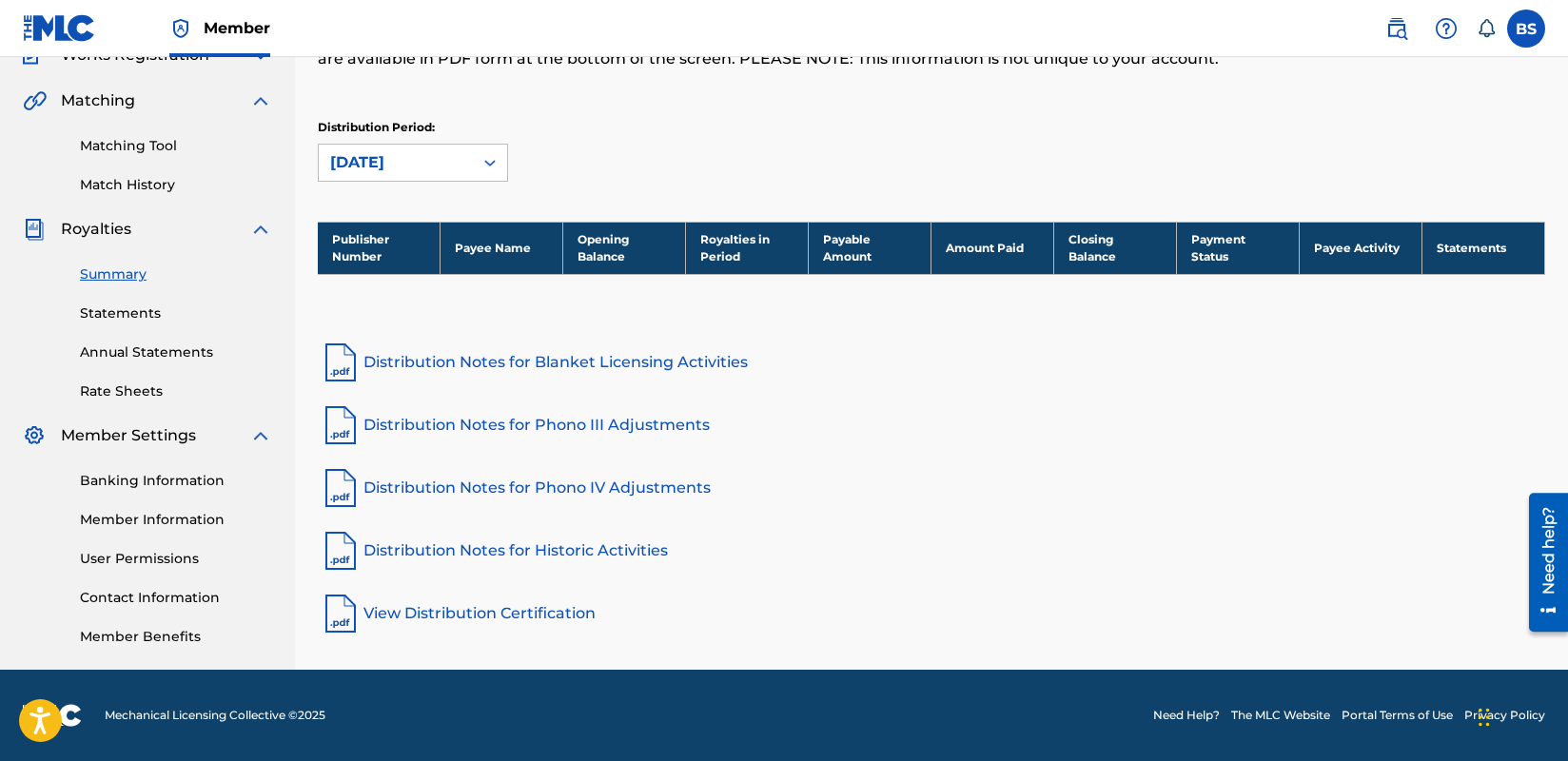
scroll to position [0, 0]
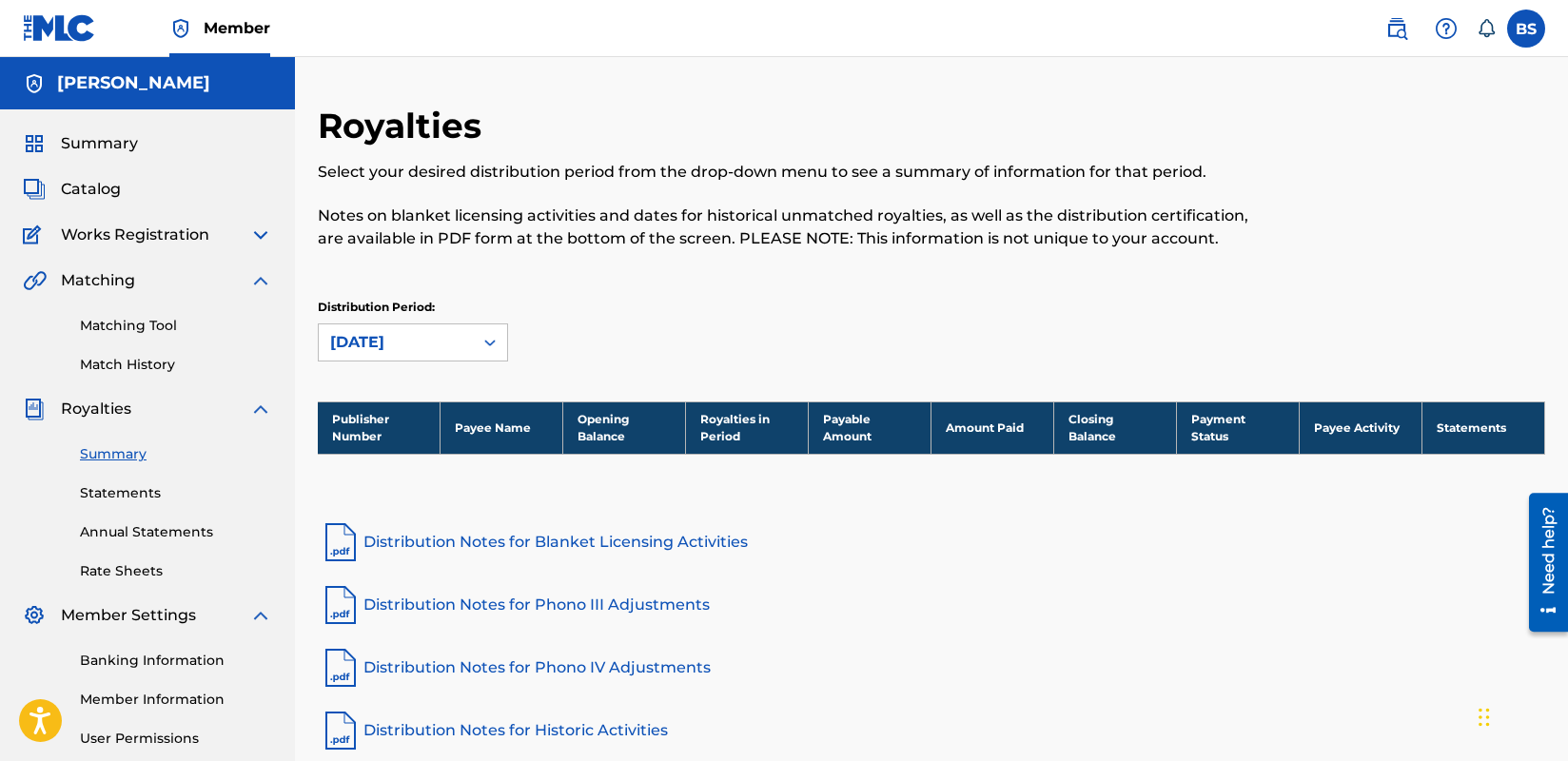
click at [467, 334] on div "[DATE]" at bounding box center [396, 342] width 154 height 37
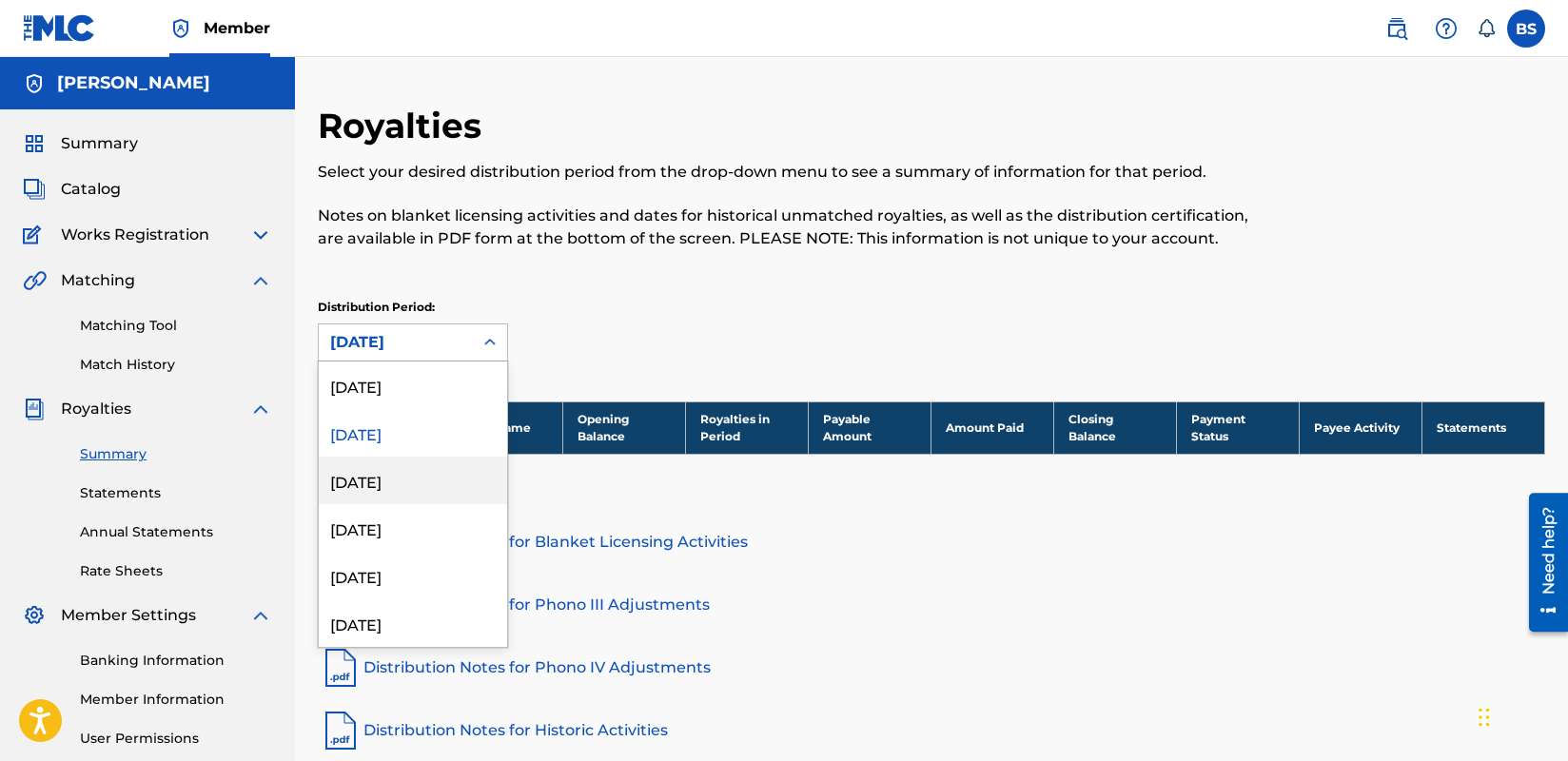
click at [388, 477] on div "[DATE]" at bounding box center [413, 480] width 188 height 48
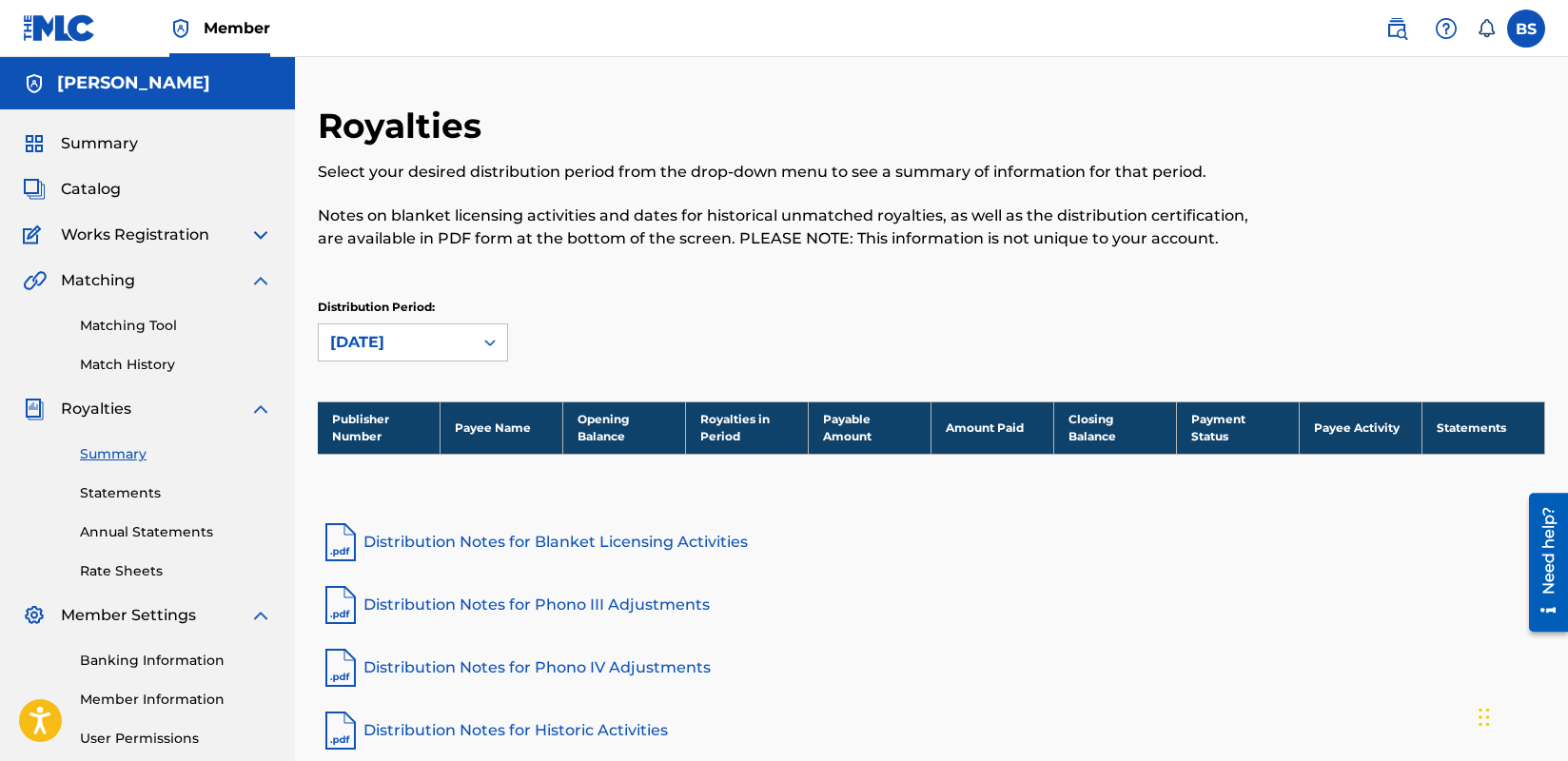
click at [452, 333] on div "[DATE]" at bounding box center [396, 342] width 132 height 23
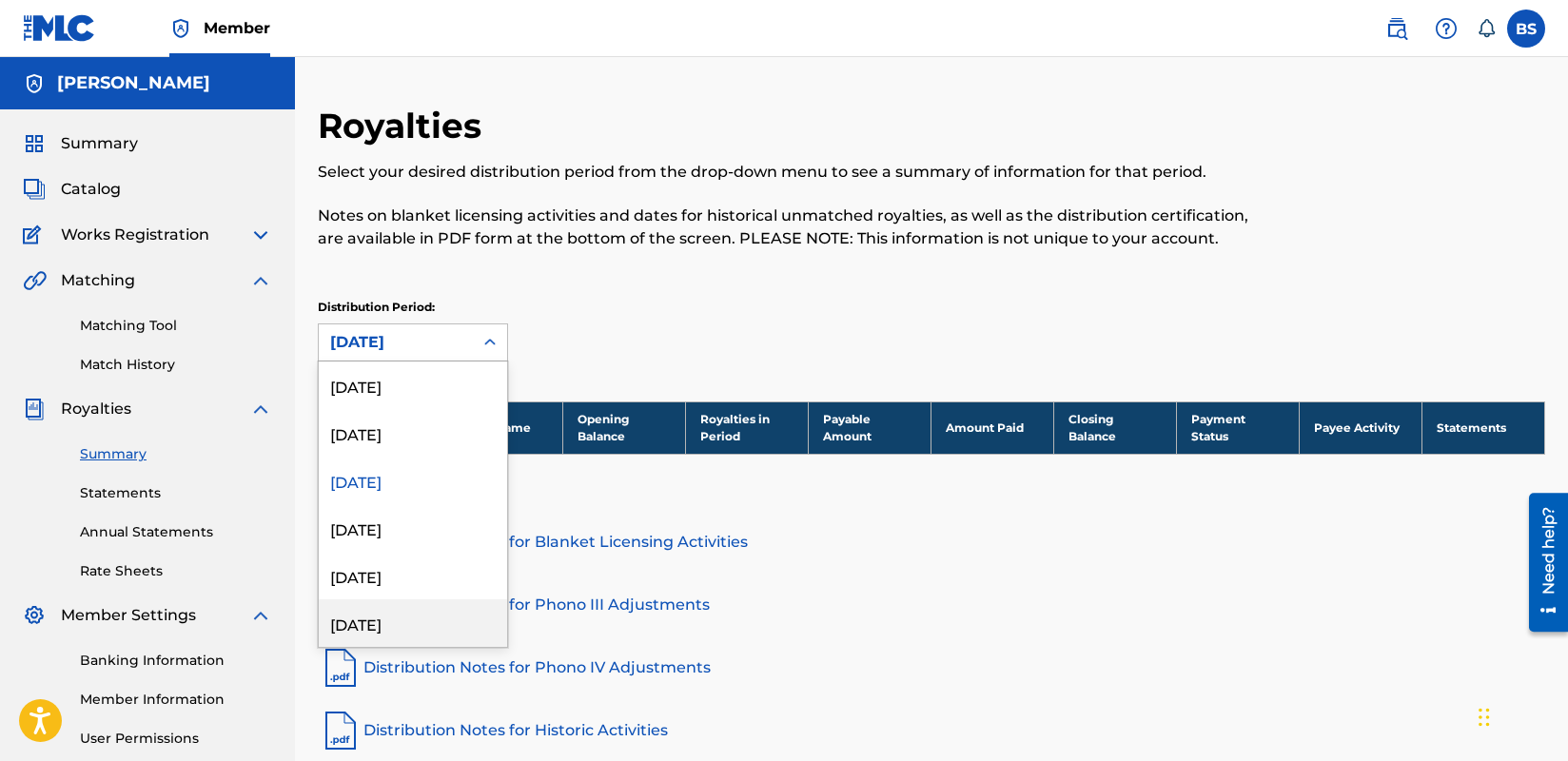
click at [380, 622] on div "[DATE]" at bounding box center [413, 623] width 188 height 48
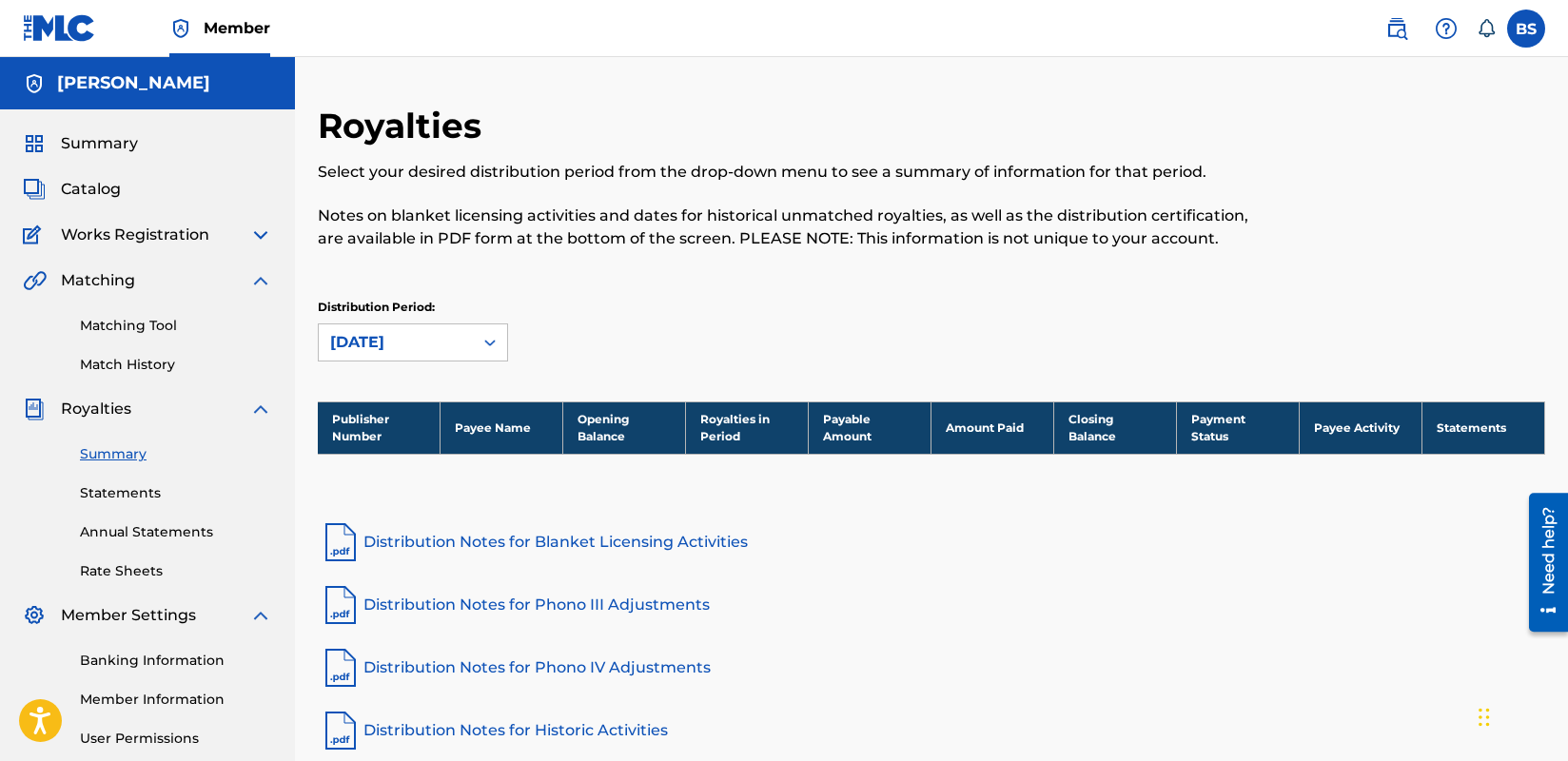
click at [484, 333] on icon at bounding box center [489, 341] width 19 height 19
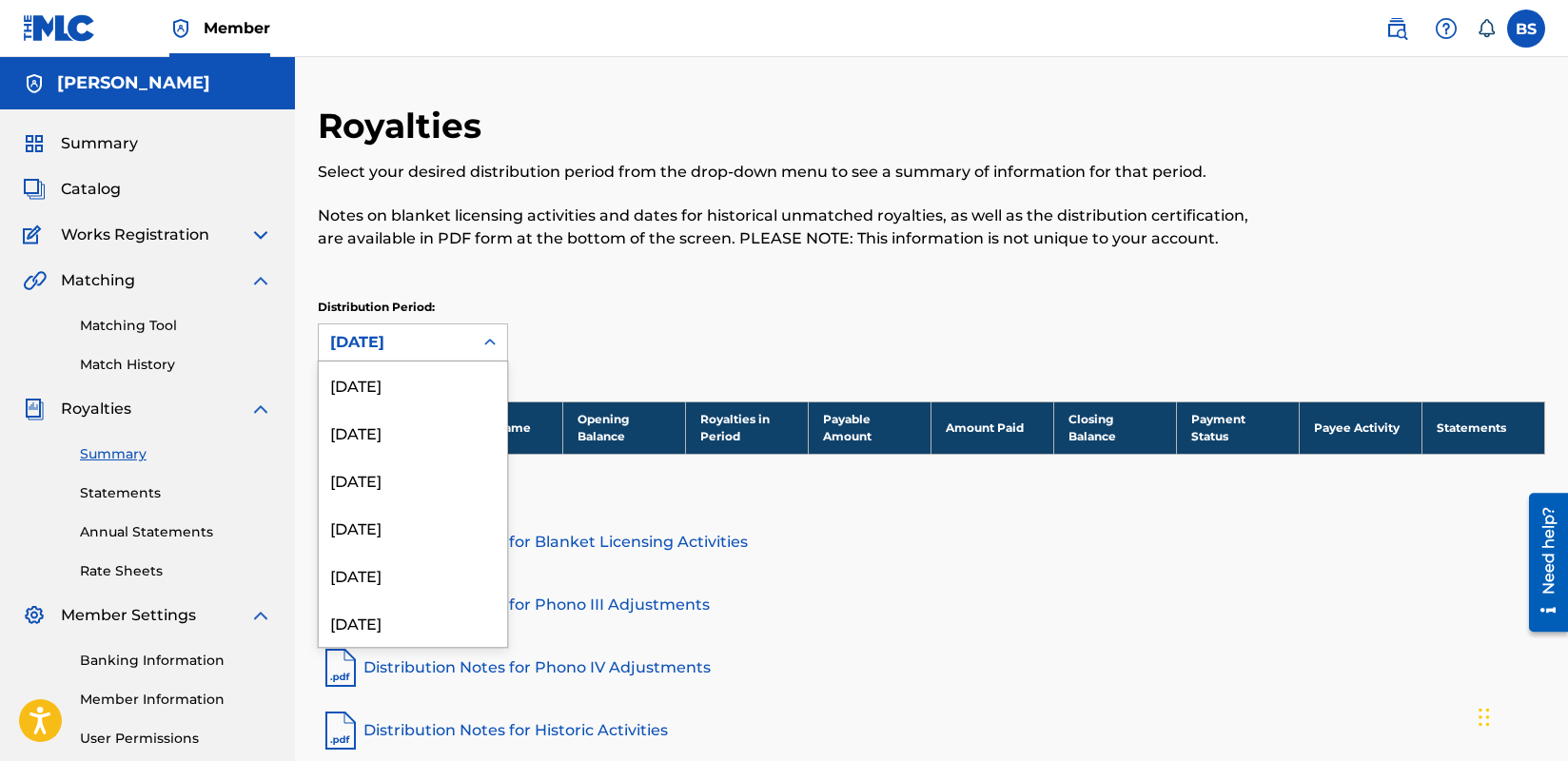
scroll to position [1822, 0]
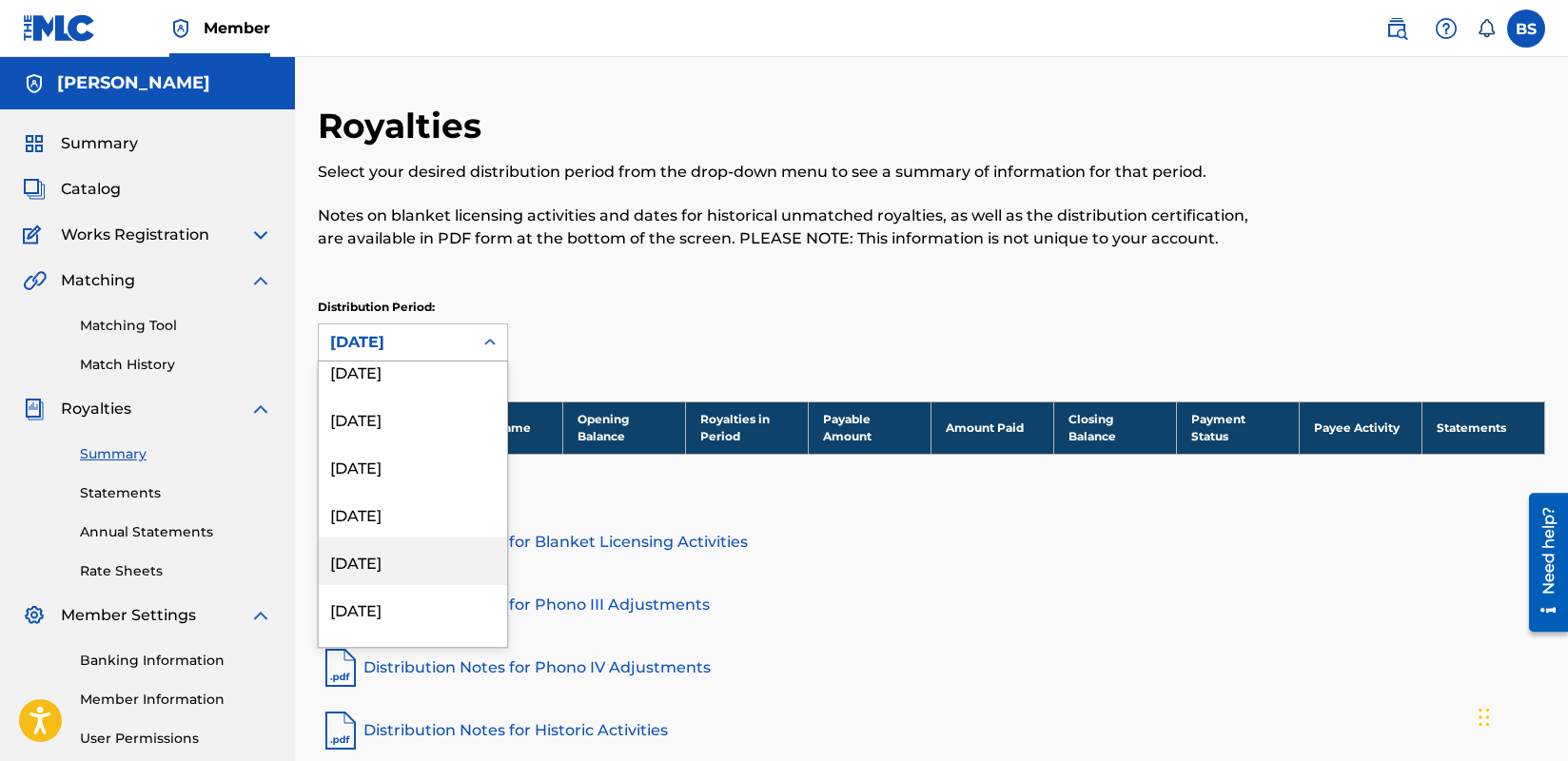
click at [398, 540] on div "[DATE]" at bounding box center [413, 561] width 188 height 48
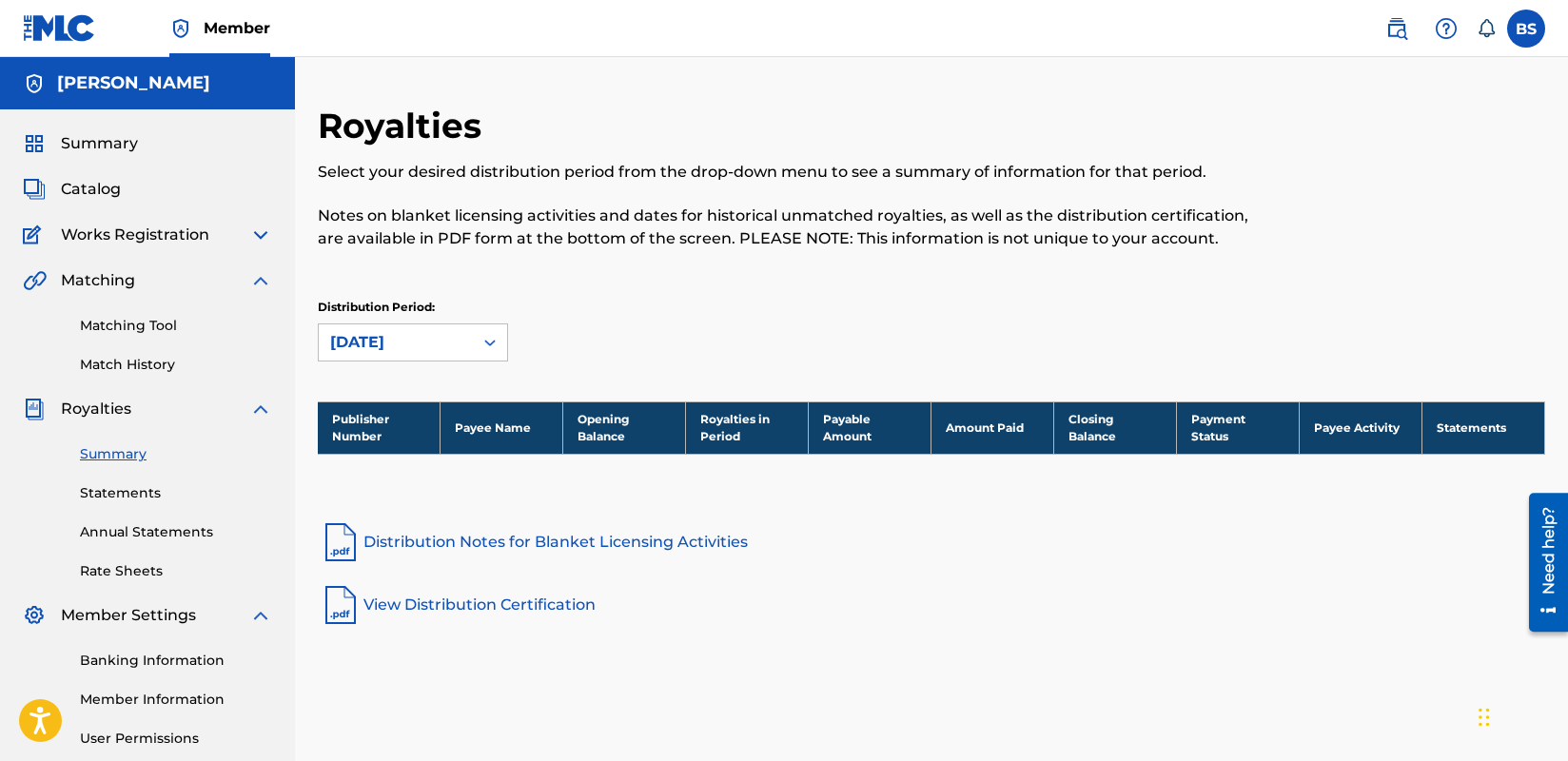
click at [483, 339] on icon at bounding box center [489, 341] width 19 height 19
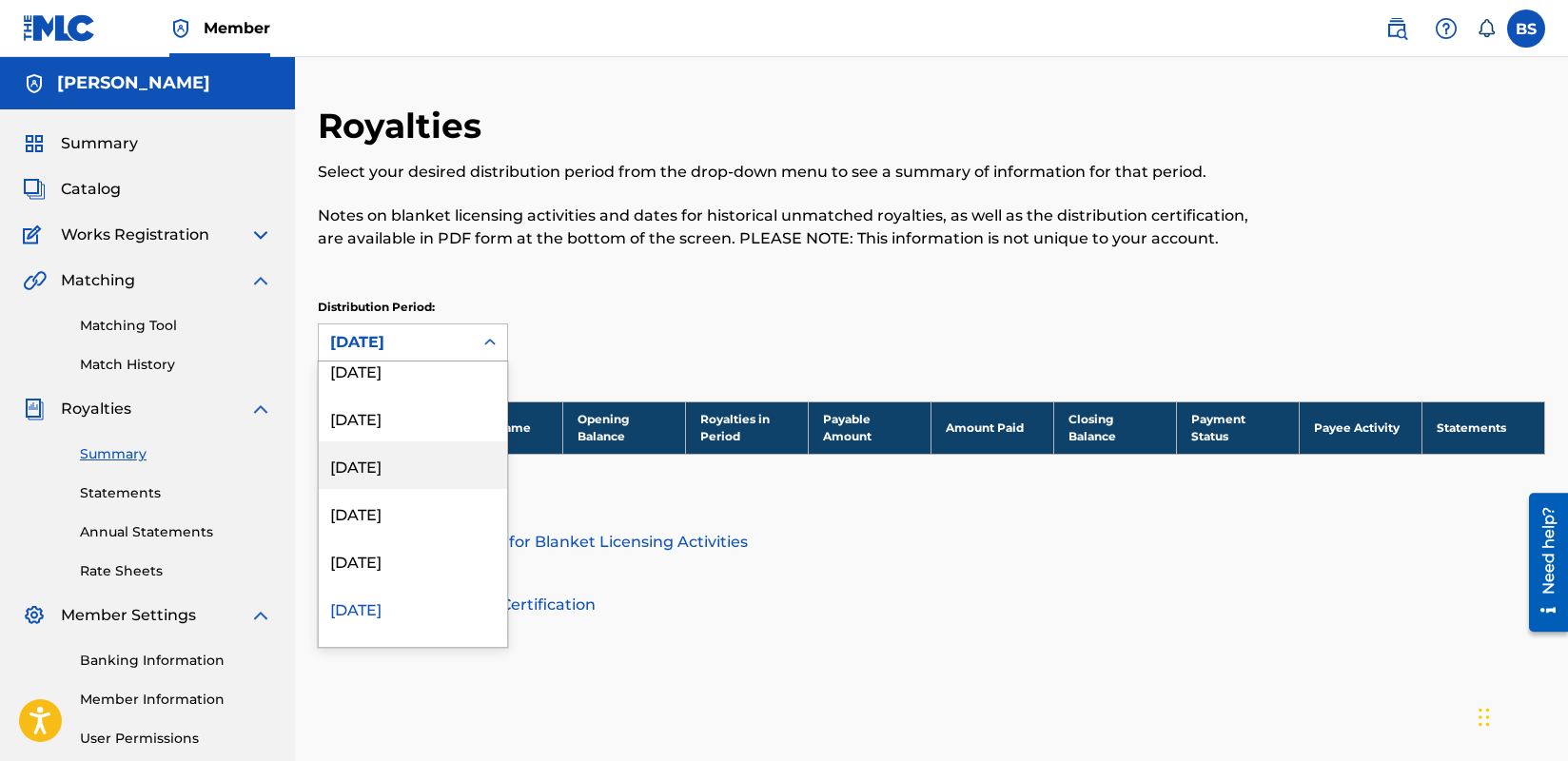
scroll to position [2283, 0]
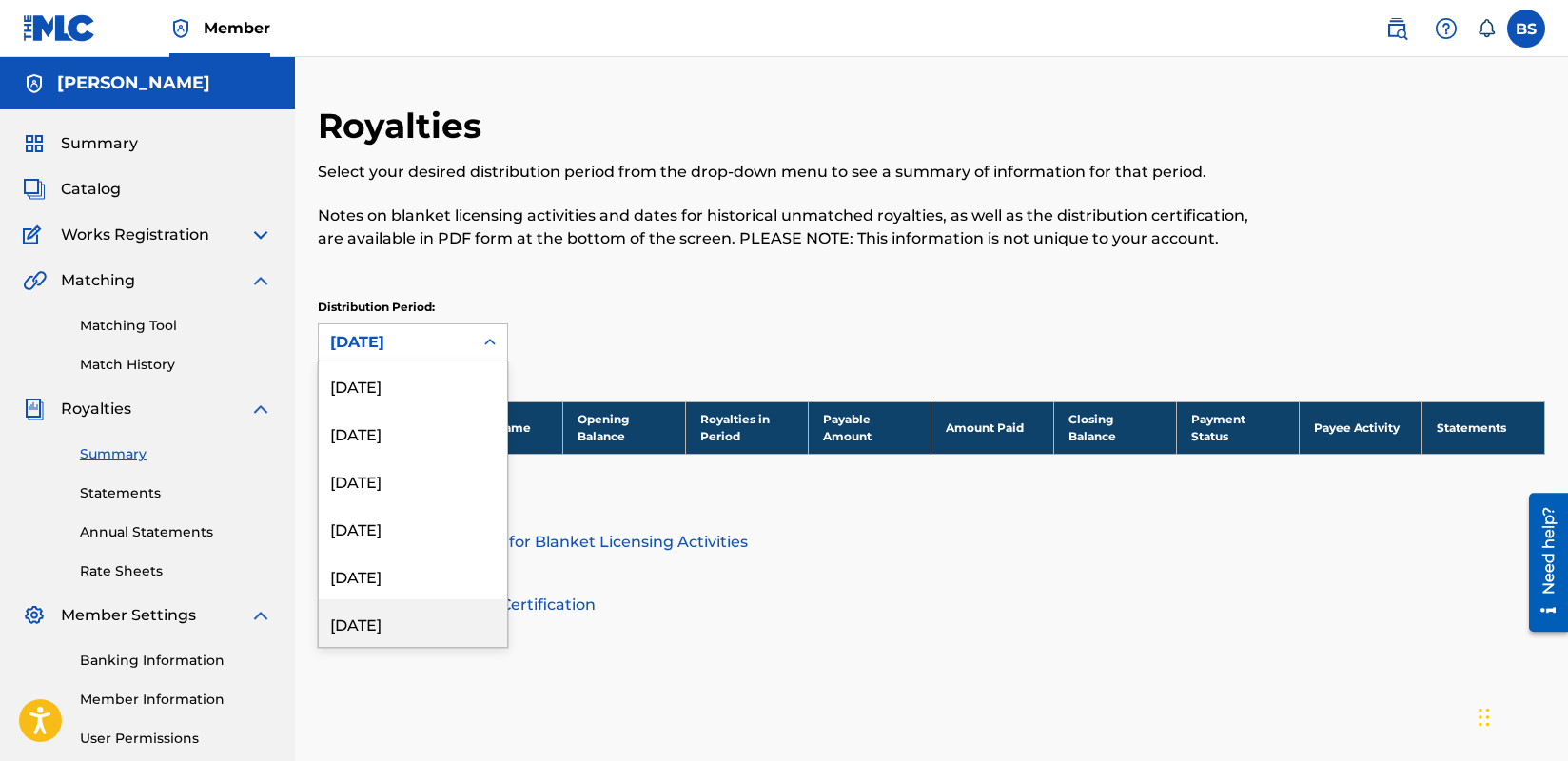
click at [390, 620] on div "[DATE]" at bounding box center [413, 623] width 188 height 48
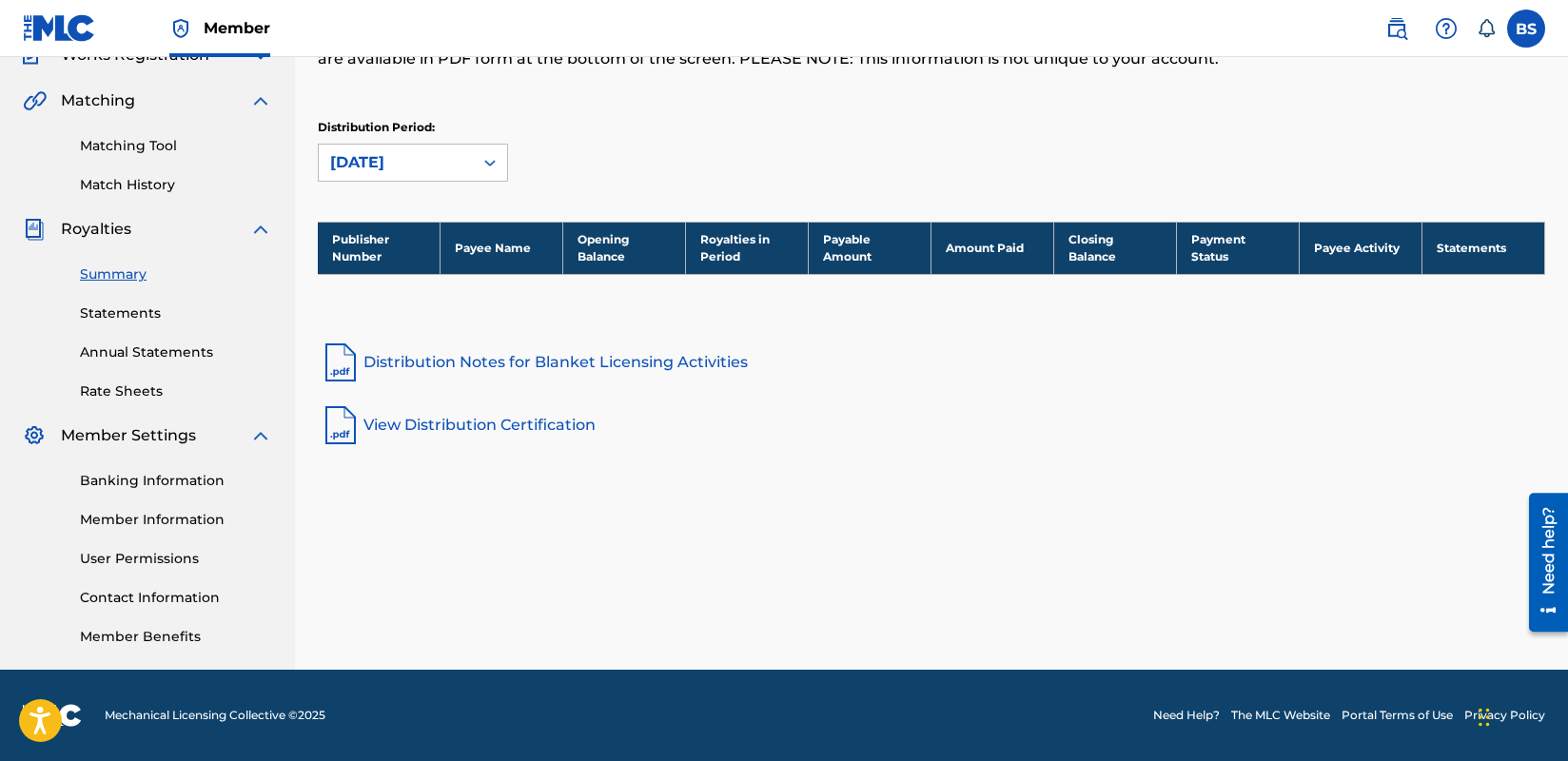
scroll to position [0, 0]
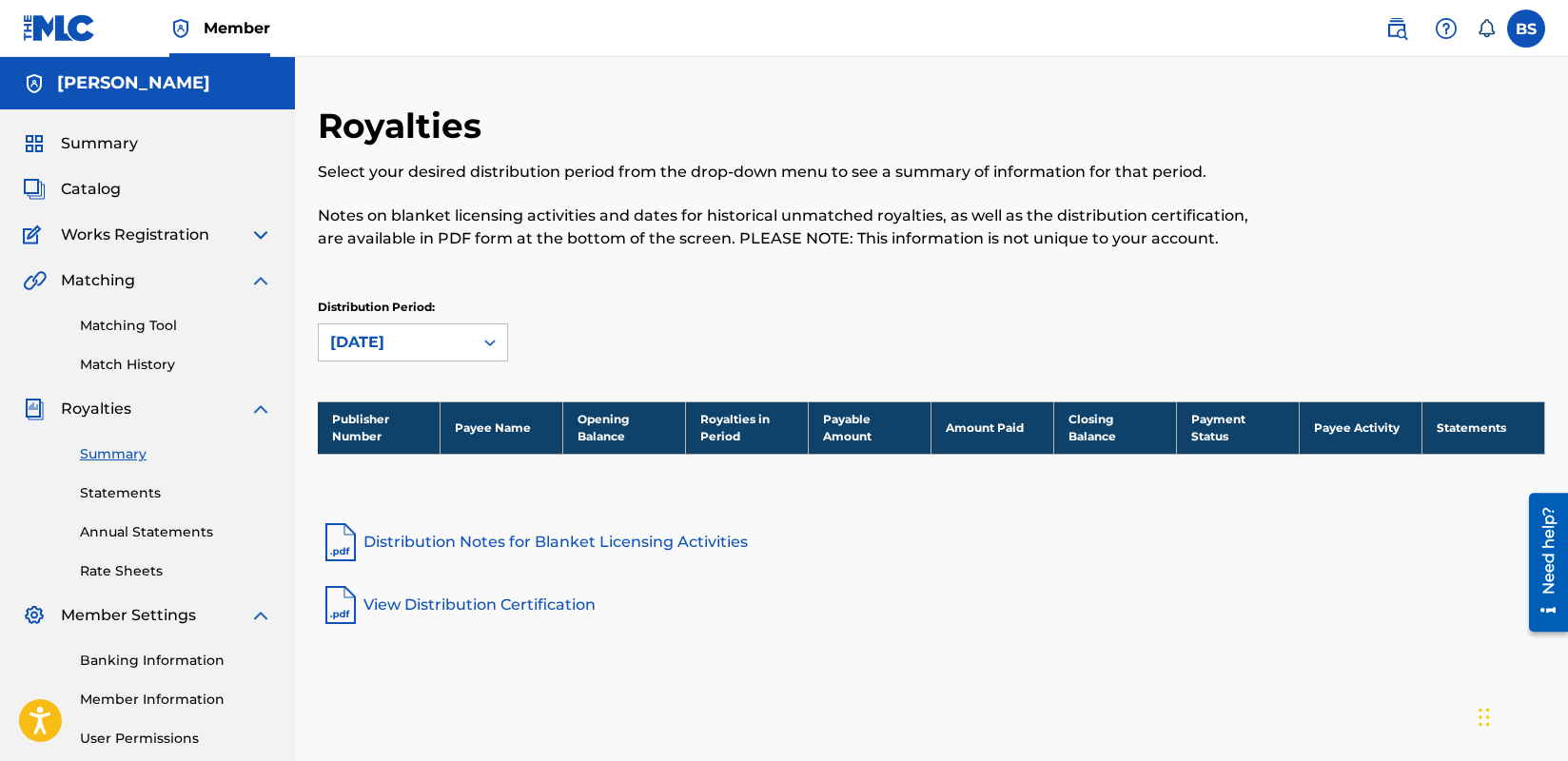
click at [94, 140] on span "Summary" at bounding box center [100, 143] width 77 height 23
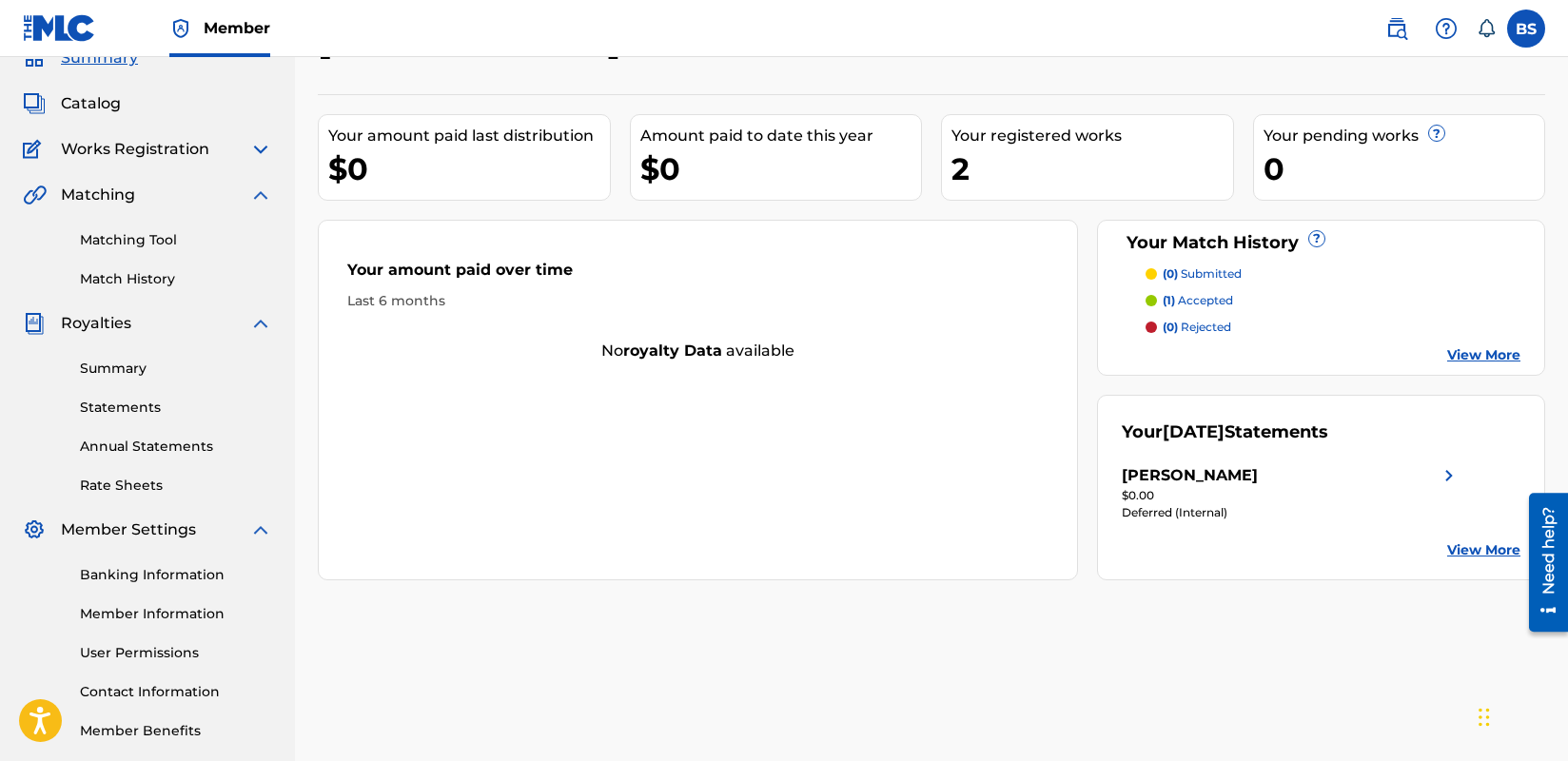
scroll to position [178, 0]
